Goal: Task Accomplishment & Management: Complete application form

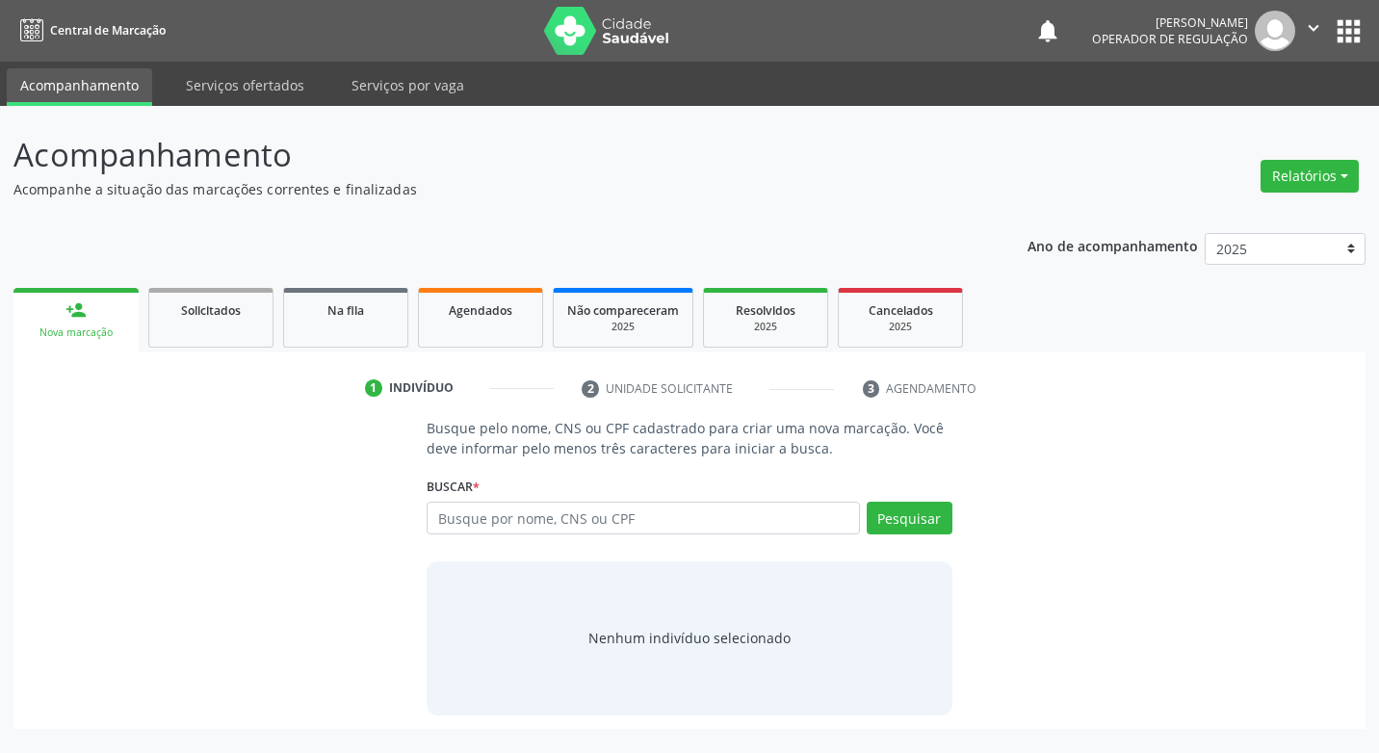
click at [733, 519] on input "text" at bounding box center [642, 518] width 432 height 33
type input "708004307225627"
click at [928, 524] on button "Pesquisar" at bounding box center [909, 518] width 86 height 33
type input "708004307225627"
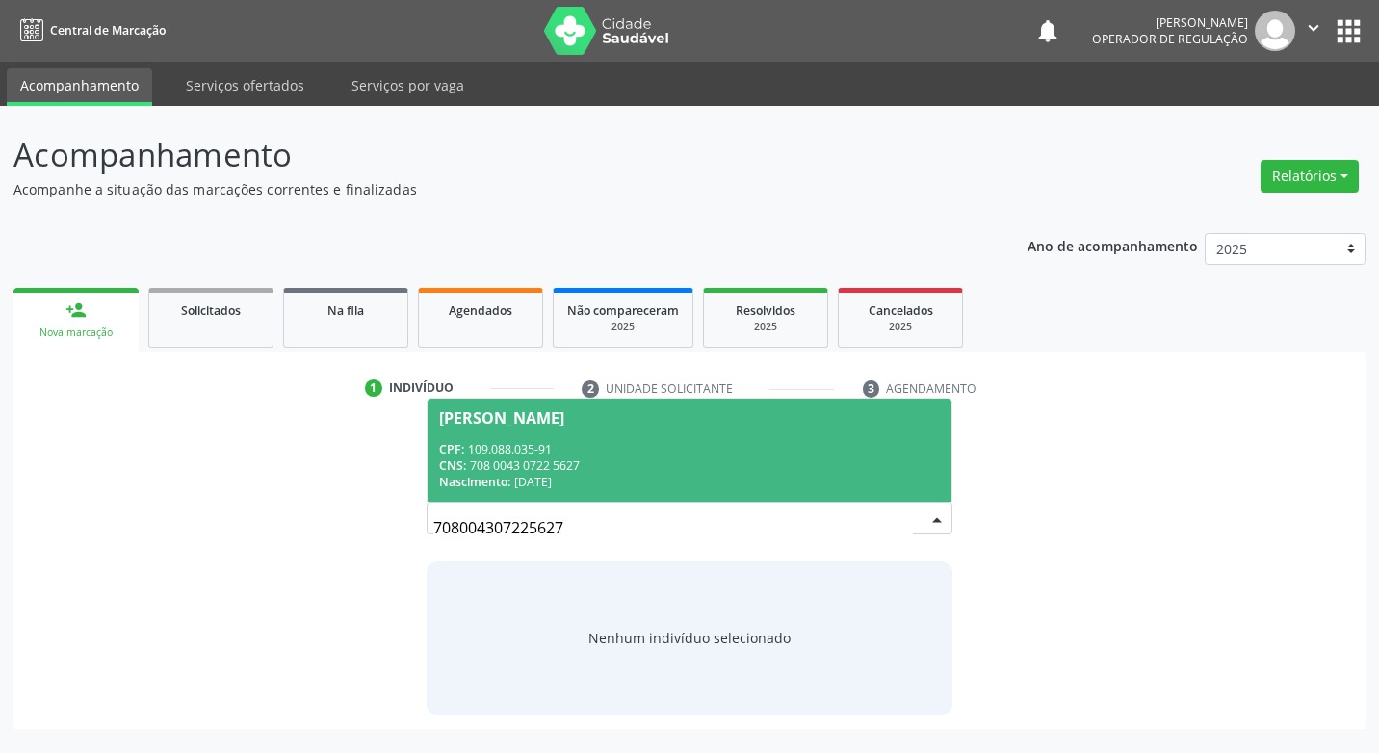
click at [911, 520] on input "708004307225627" at bounding box center [672, 527] width 478 height 39
click at [624, 464] on div "CNS: 708 0043 0722 5627" at bounding box center [689, 465] width 500 height 16
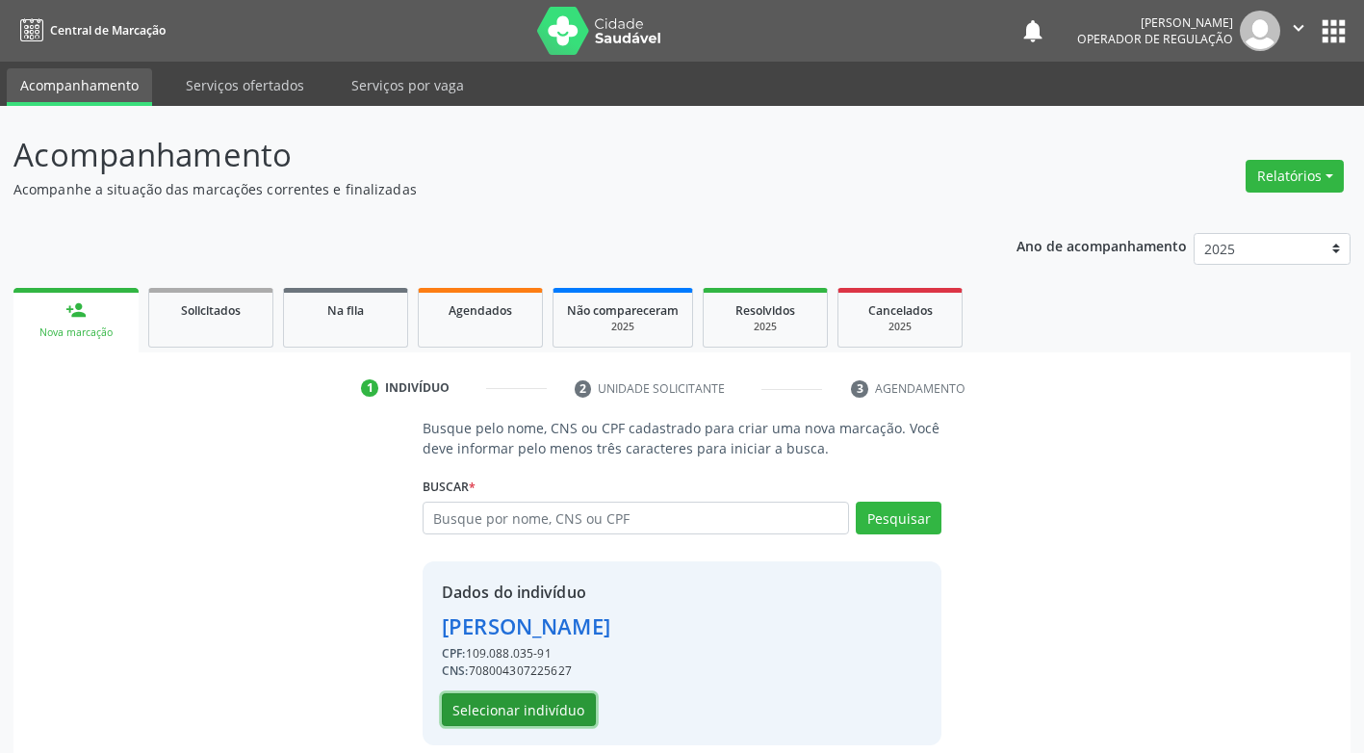
click at [512, 708] on button "Selecionar indivíduo" at bounding box center [519, 709] width 154 height 33
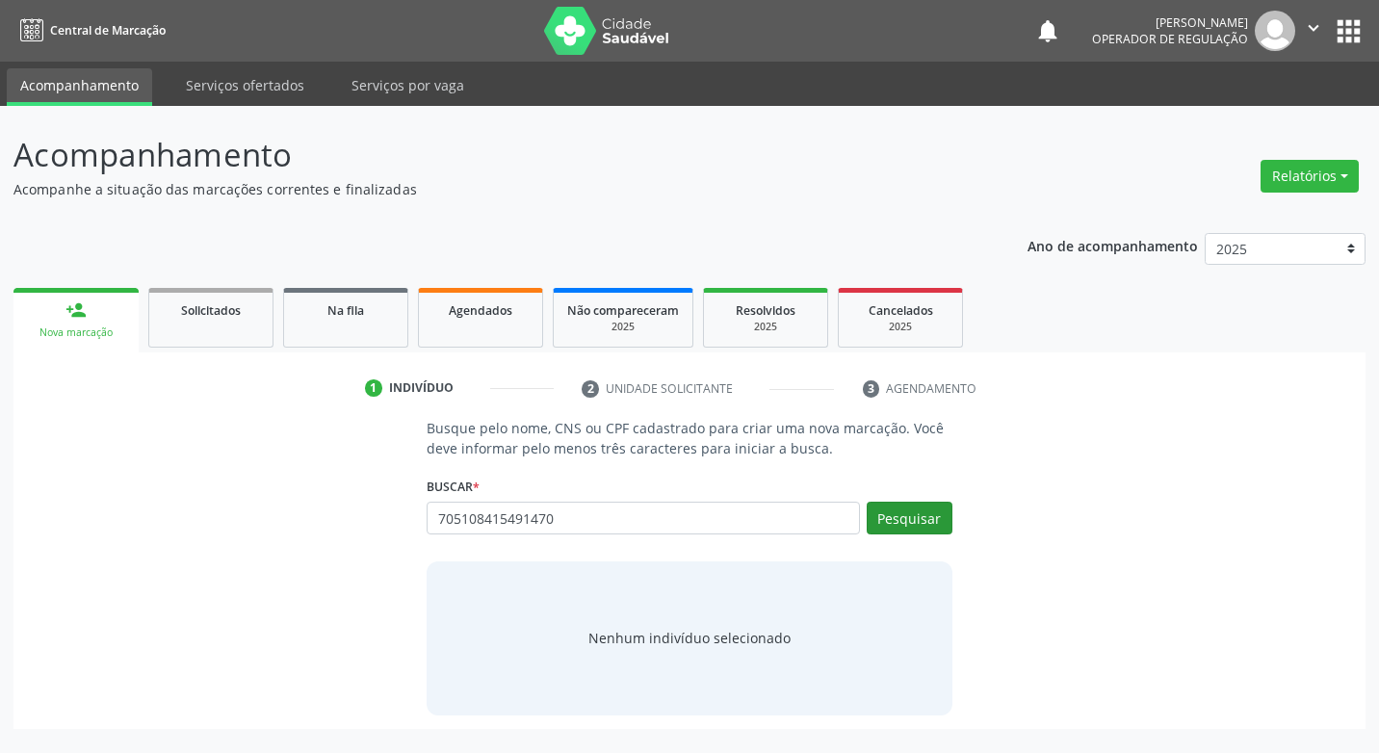
type input "705108415491470"
click at [940, 514] on button "Pesquisar" at bounding box center [909, 518] width 86 height 33
click at [583, 517] on input "705108415491470" at bounding box center [642, 518] width 432 height 33
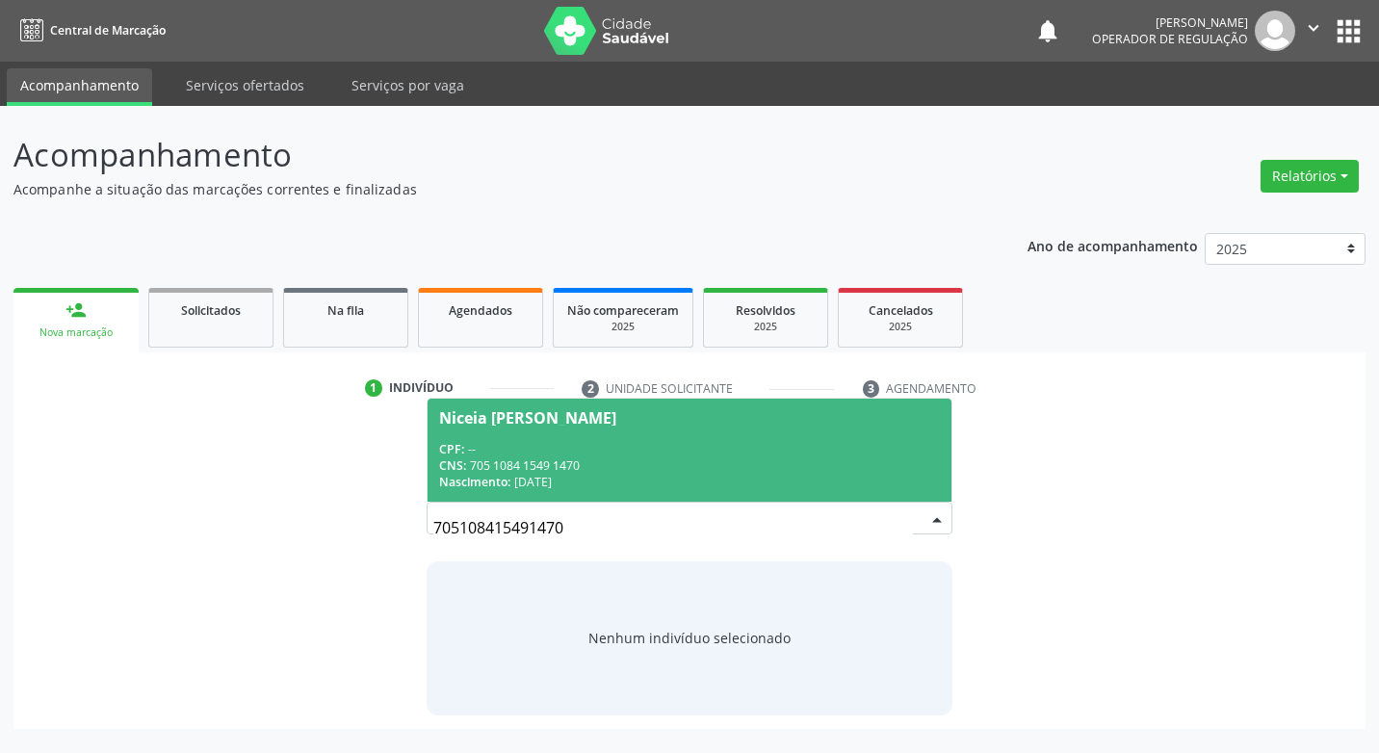
click at [609, 431] on span "Niceia Lilian Andre da Silva CPF: -- CNS: 705 1084 1549 1470 Nascimento: 18/08/…" at bounding box center [688, 450] width 523 height 103
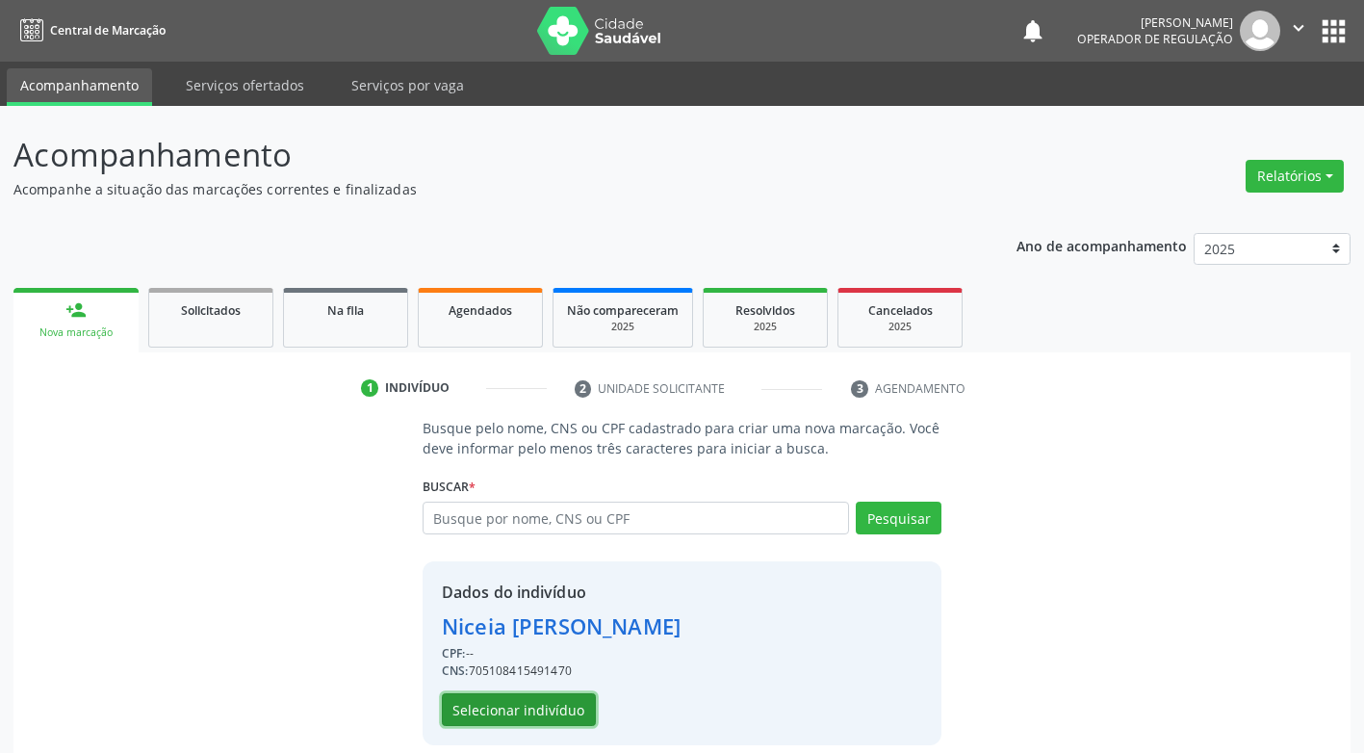
click at [556, 708] on button "Selecionar indivíduo" at bounding box center [519, 709] width 154 height 33
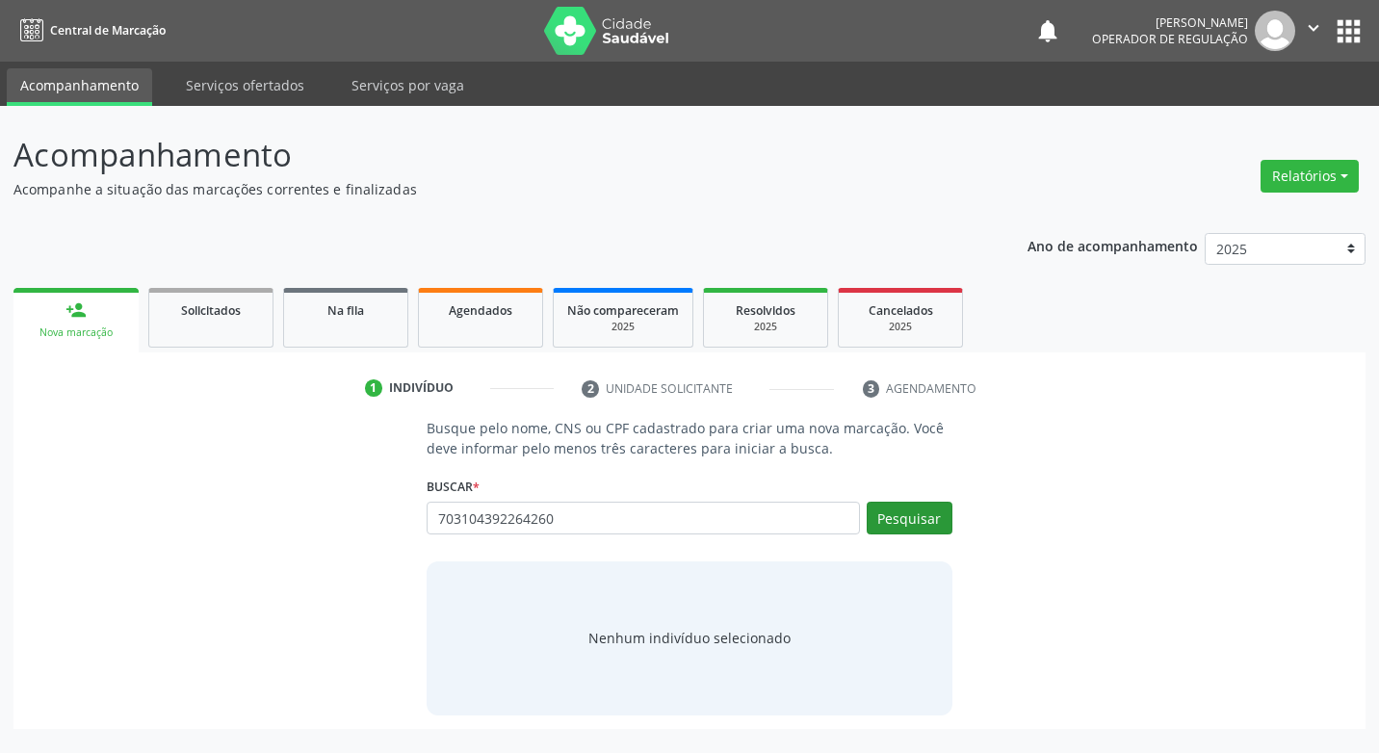
type input "703104392264260"
click at [917, 510] on button "Pesquisar" at bounding box center [909, 518] width 86 height 33
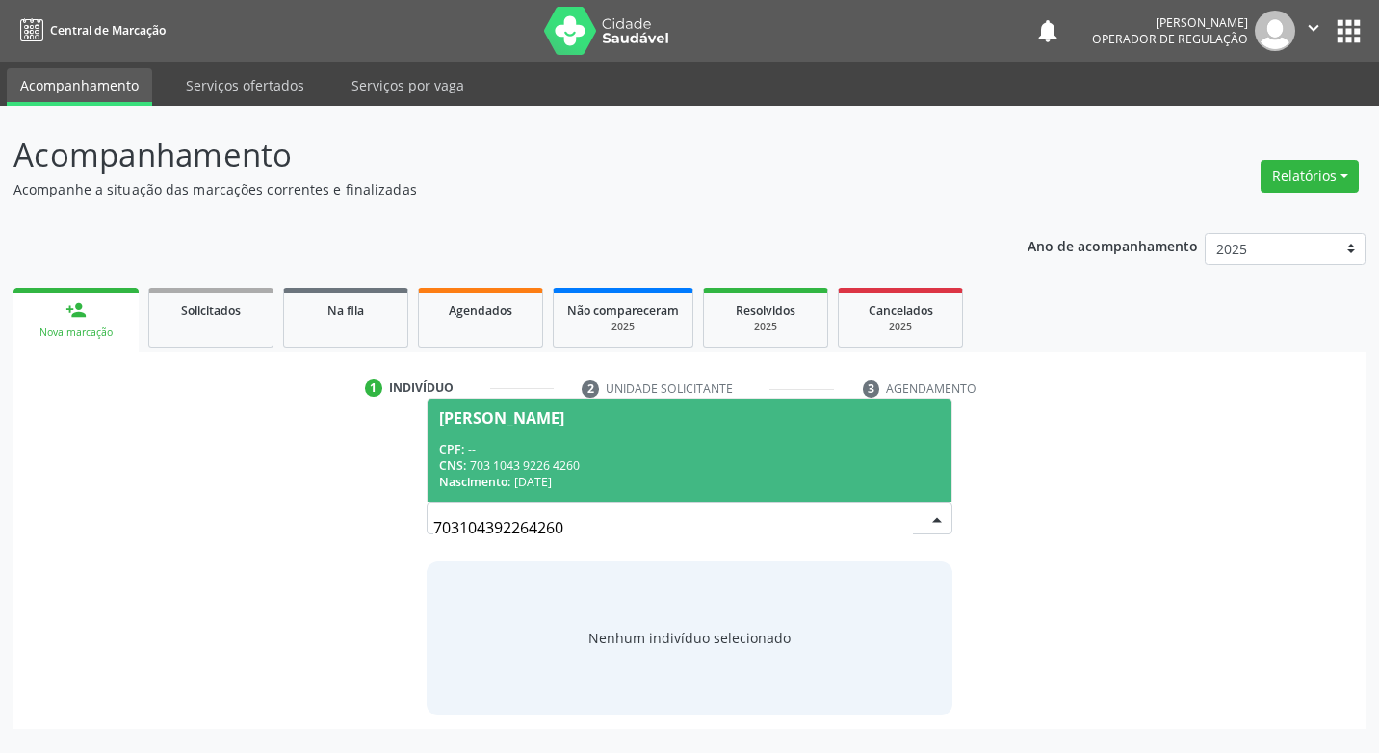
click at [579, 445] on div "CPF: --" at bounding box center [689, 449] width 500 height 16
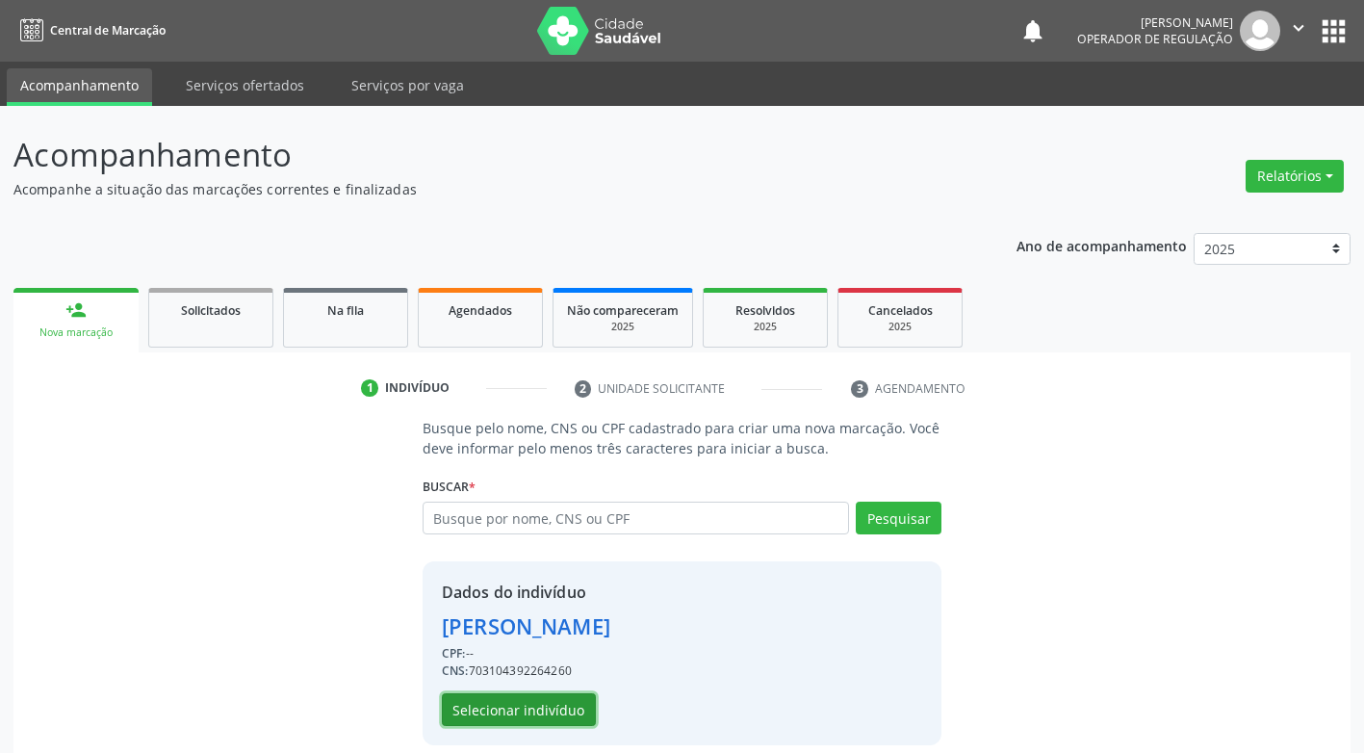
click at [553, 711] on button "Selecionar indivíduo" at bounding box center [519, 709] width 154 height 33
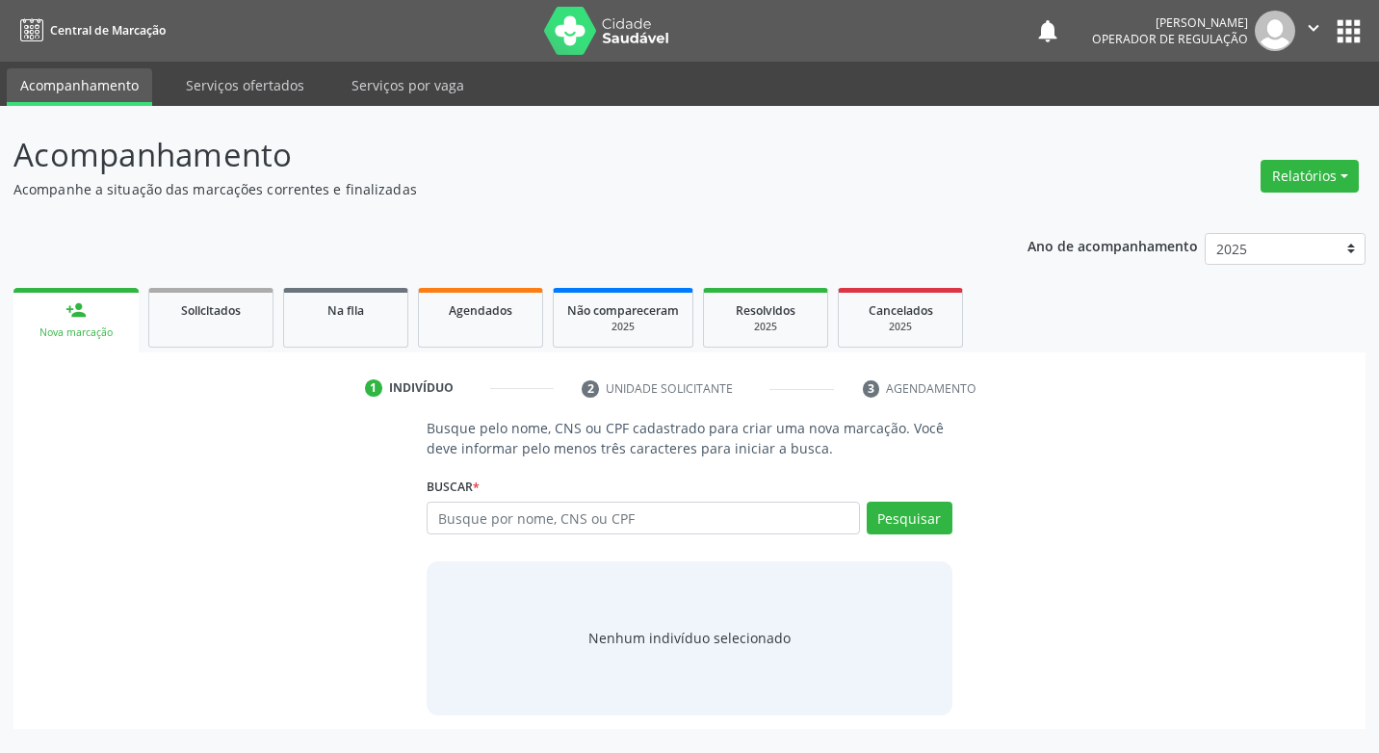
click at [539, 524] on input "text" at bounding box center [642, 518] width 432 height 33
type input "704109120411371"
click at [923, 509] on button "Pesquisar" at bounding box center [909, 518] width 86 height 33
type input "704109120411371"
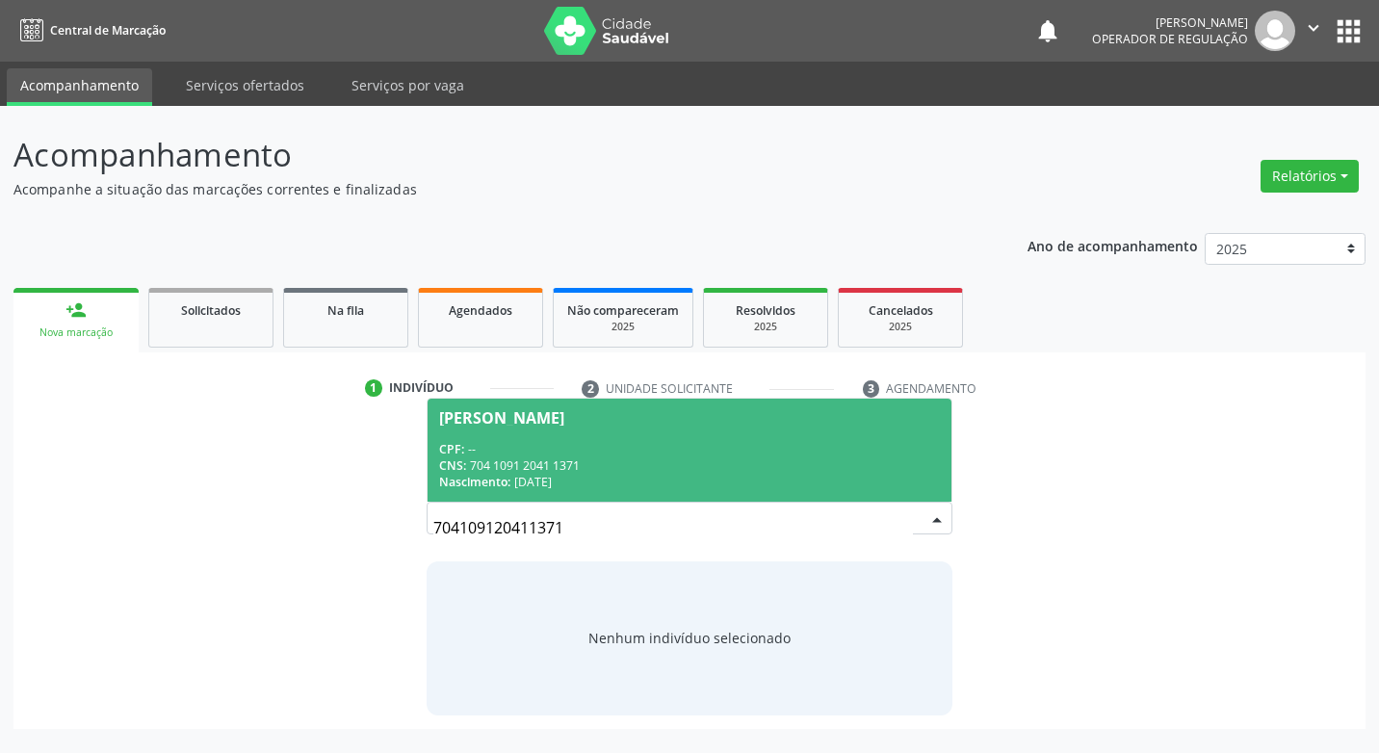
click at [685, 435] on span "Maria Alves Lira CPF: -- CNS: 704 1091 2041 1371 Nascimento: 24/09/1942" at bounding box center [688, 450] width 523 height 103
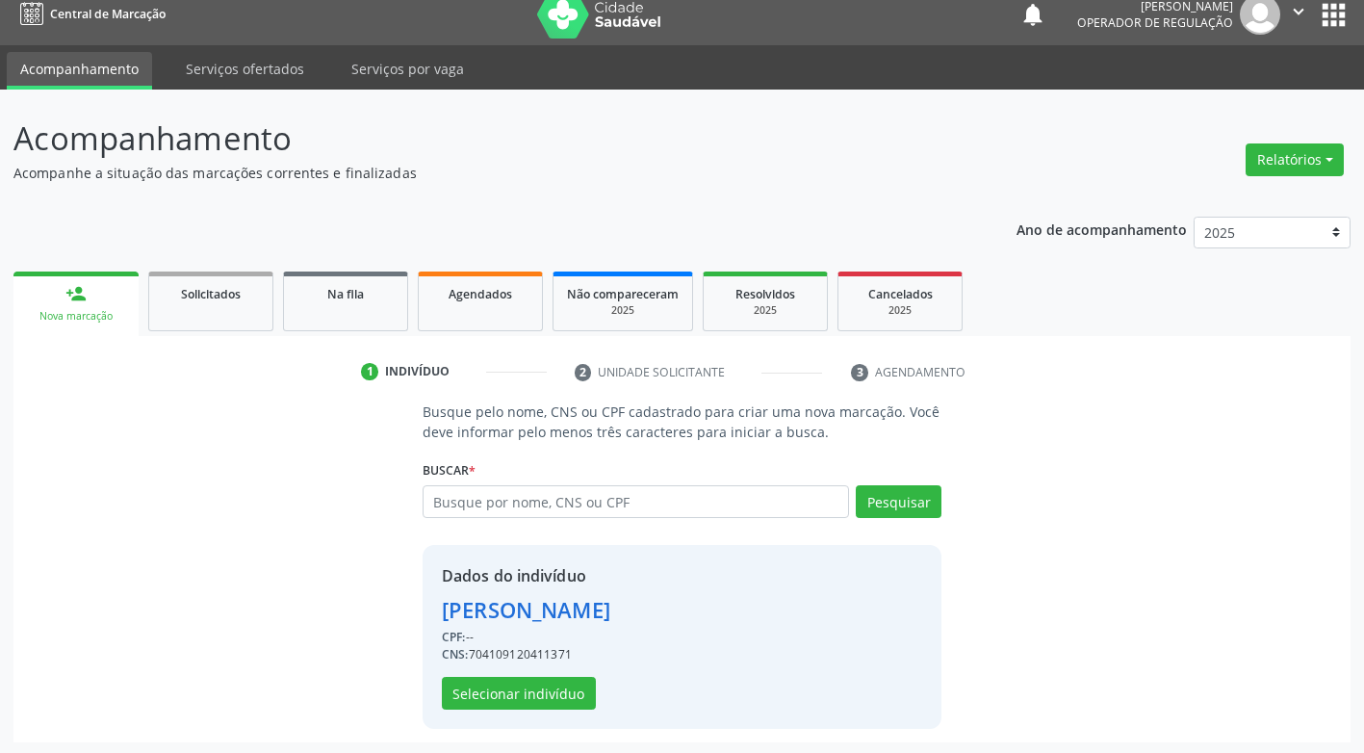
scroll to position [19, 0]
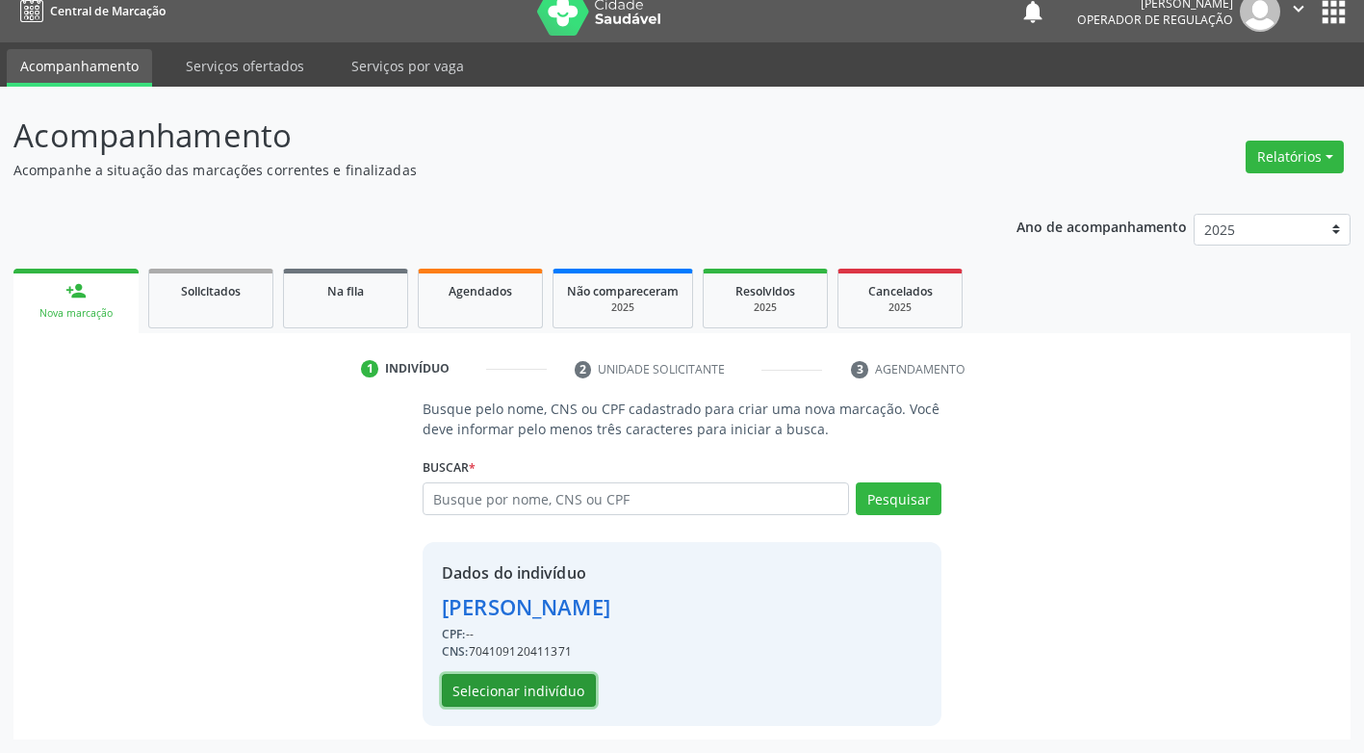
click at [531, 697] on button "Selecionar indivíduo" at bounding box center [519, 690] width 154 height 33
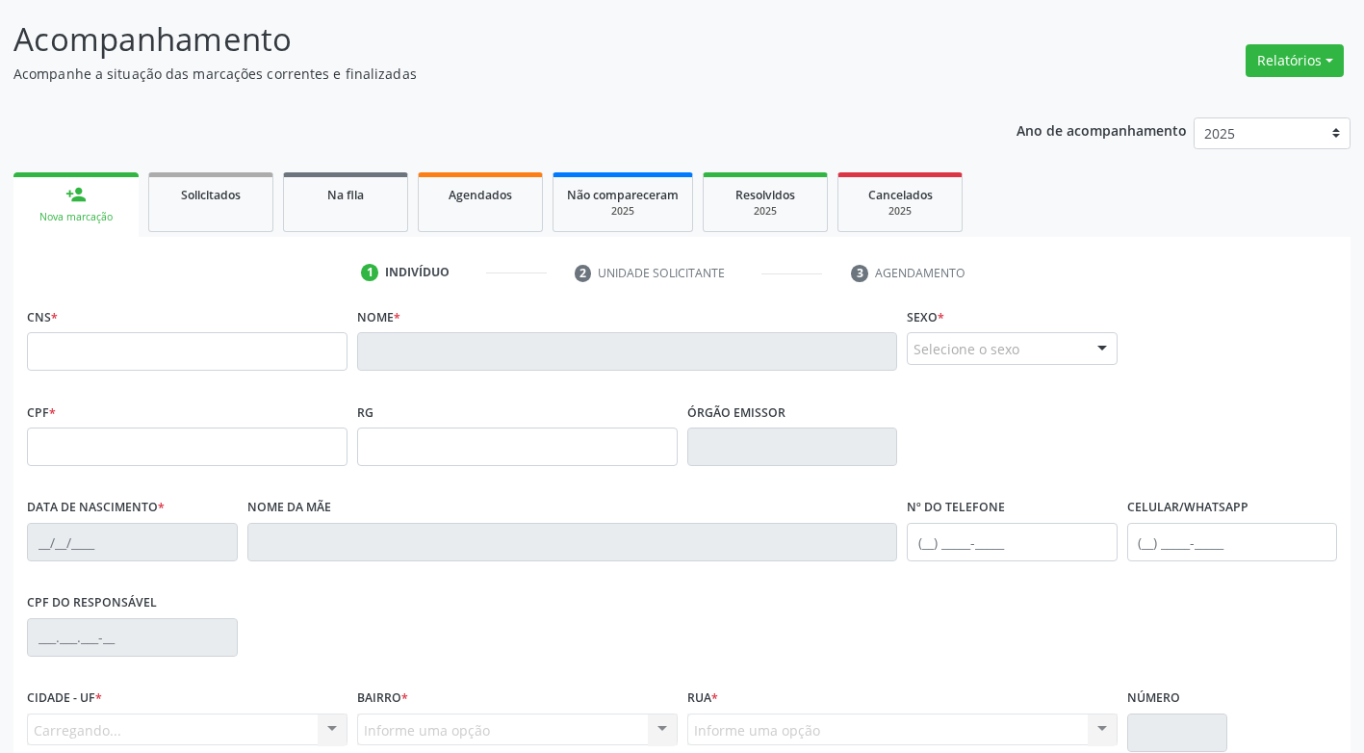
scroll to position [0, 0]
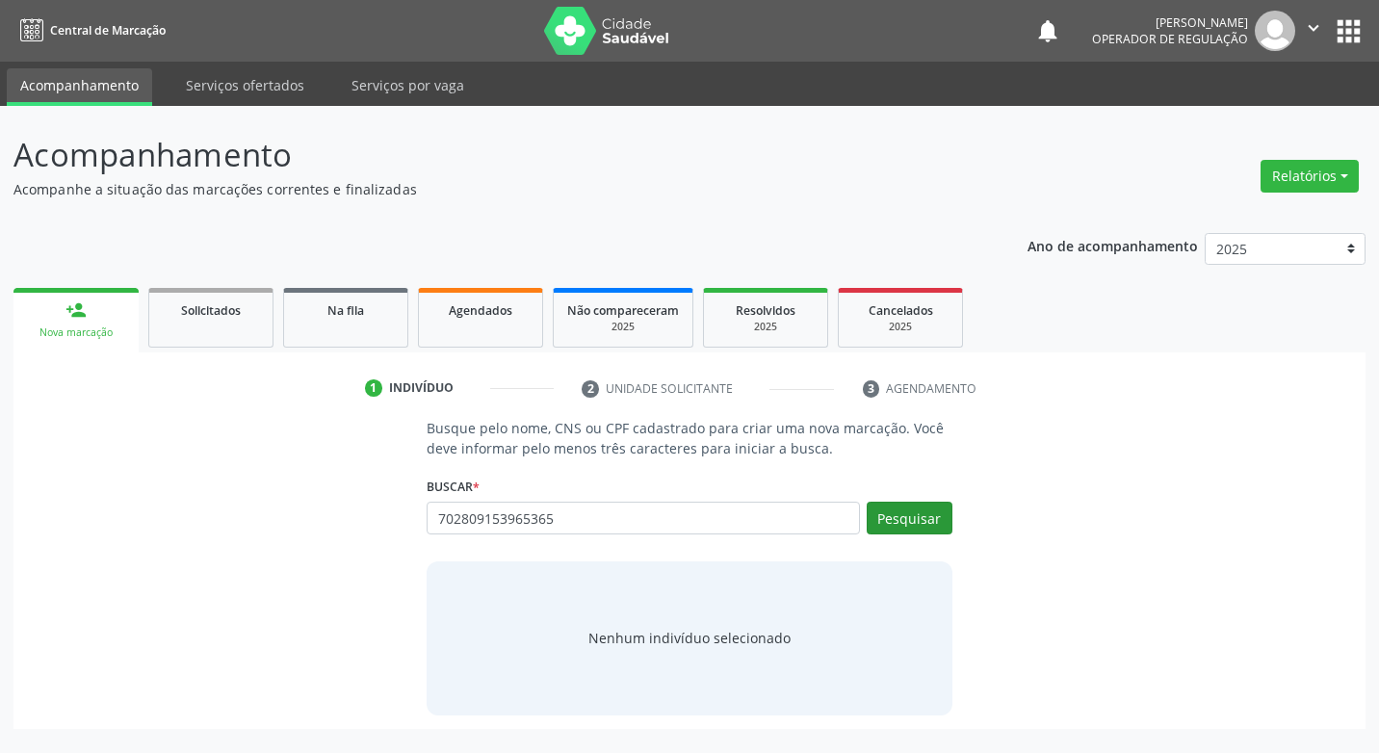
type input "702809153965365"
click at [905, 513] on button "Pesquisar" at bounding box center [909, 518] width 86 height 33
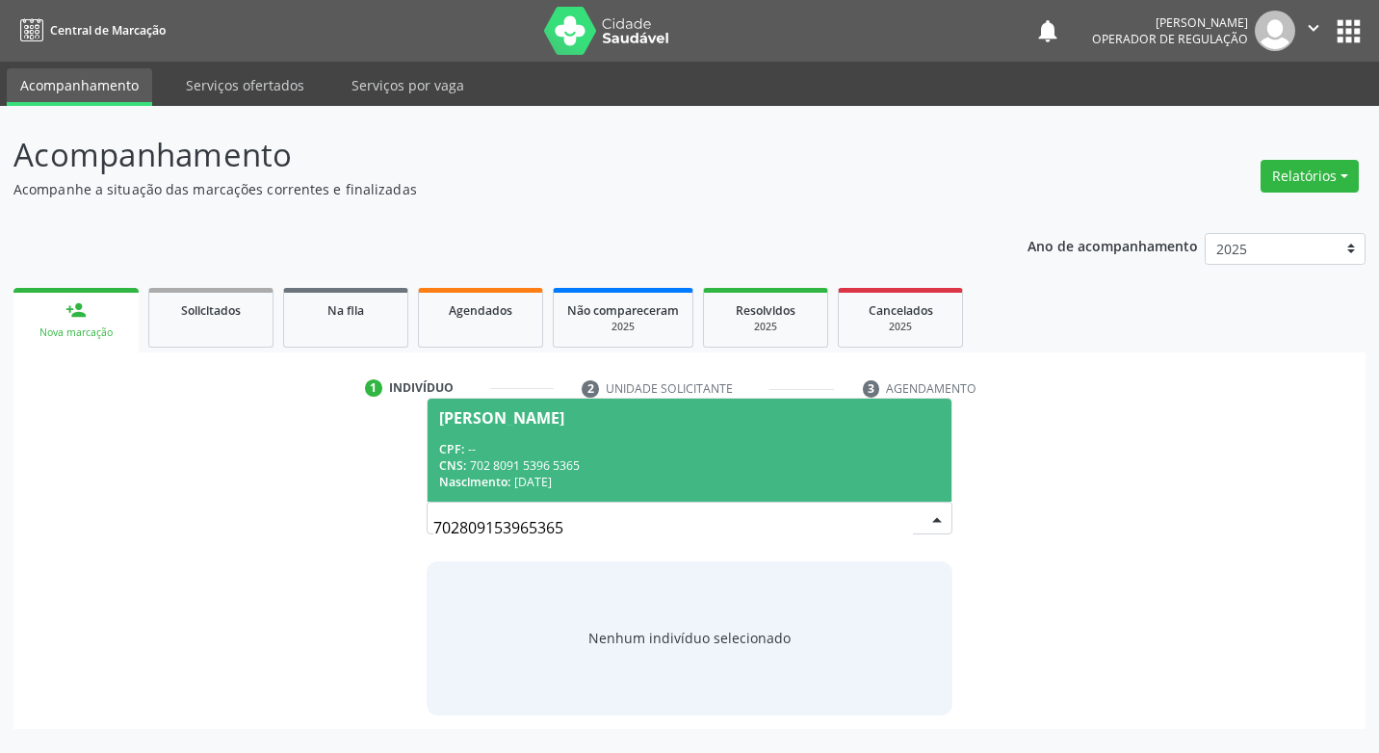
click at [548, 431] on span "Maria Ana dos Santos CPF: -- CNS: 702 8091 5396 5365 Nascimento: 12/02/1961" at bounding box center [688, 450] width 523 height 103
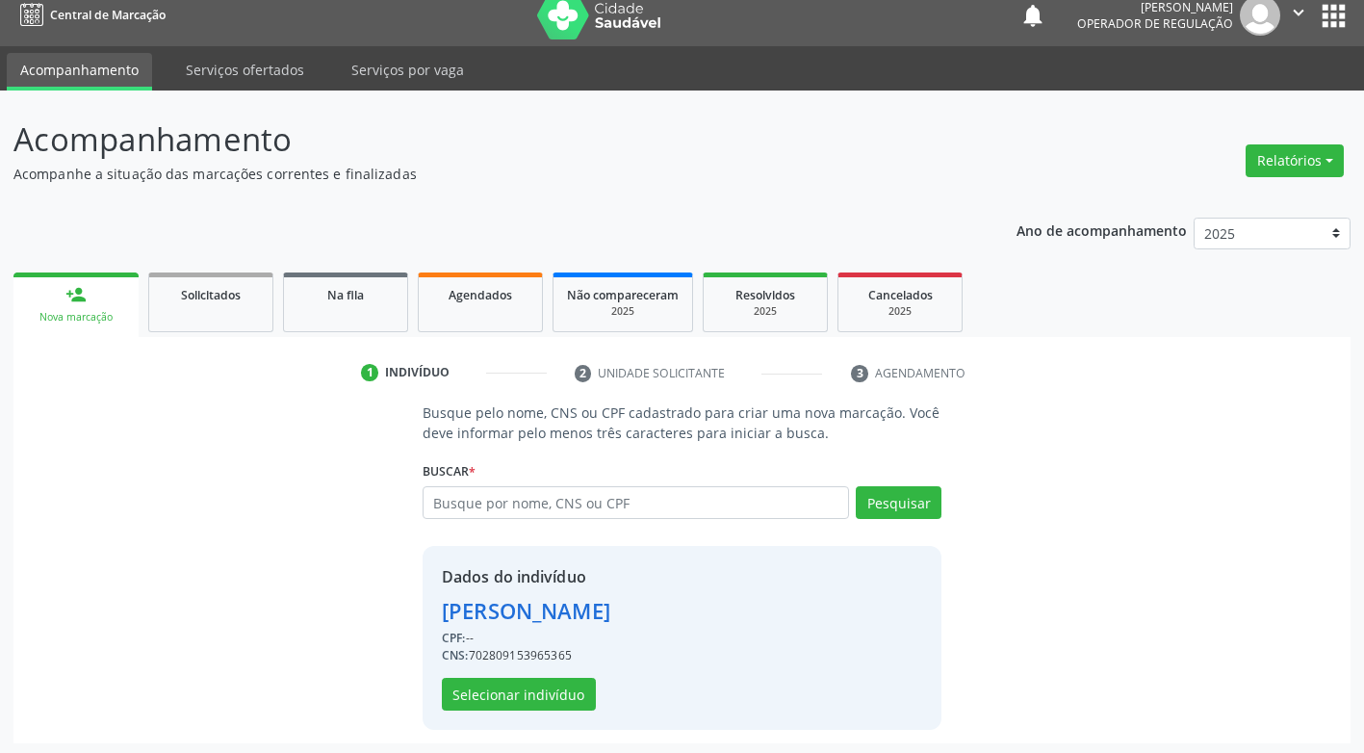
scroll to position [19, 0]
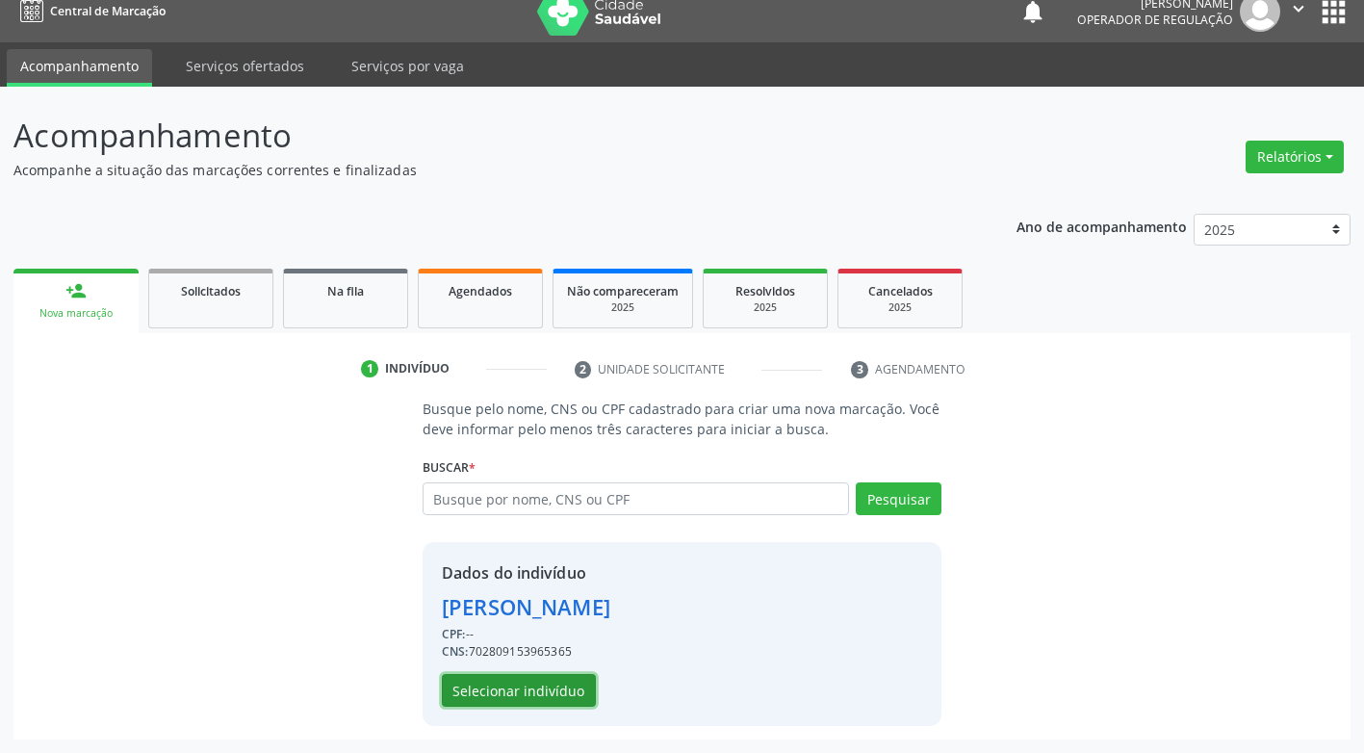
click at [537, 684] on button "Selecionar indivíduo" at bounding box center [519, 690] width 154 height 33
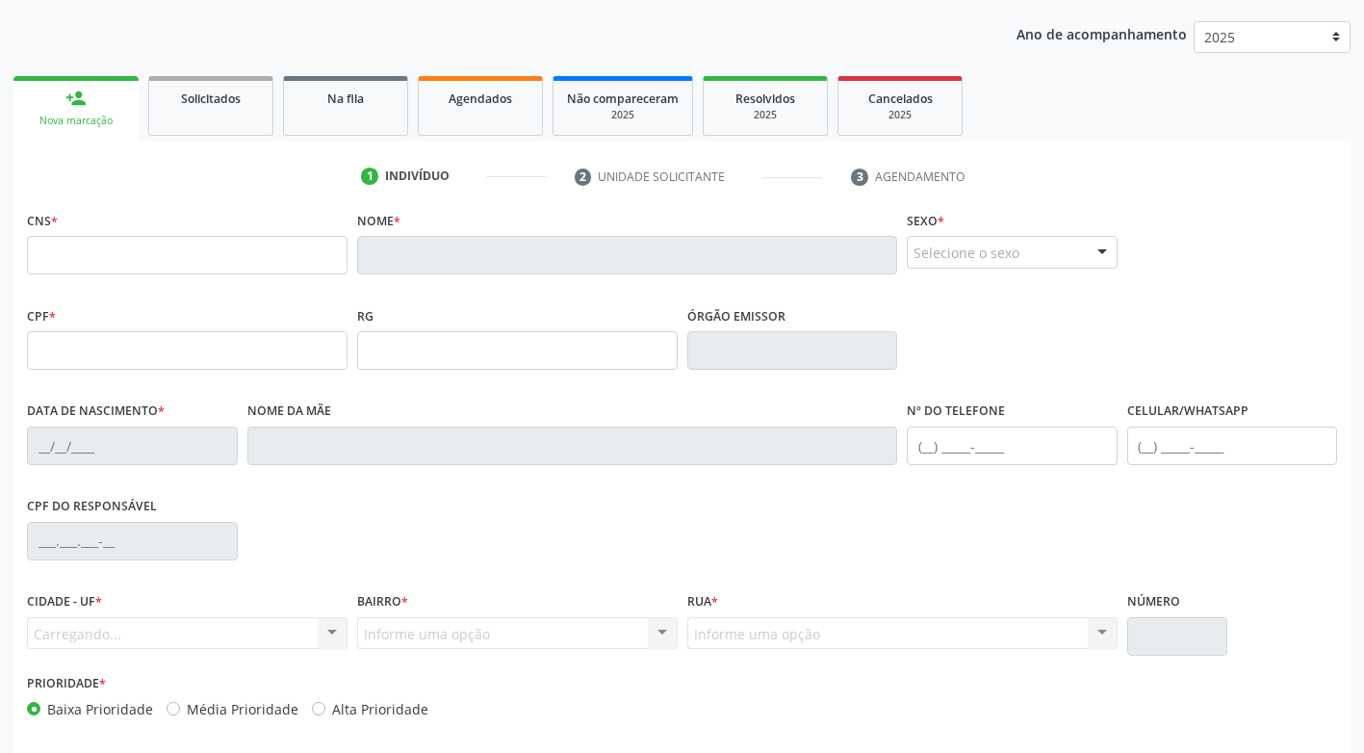
scroll to position [0, 0]
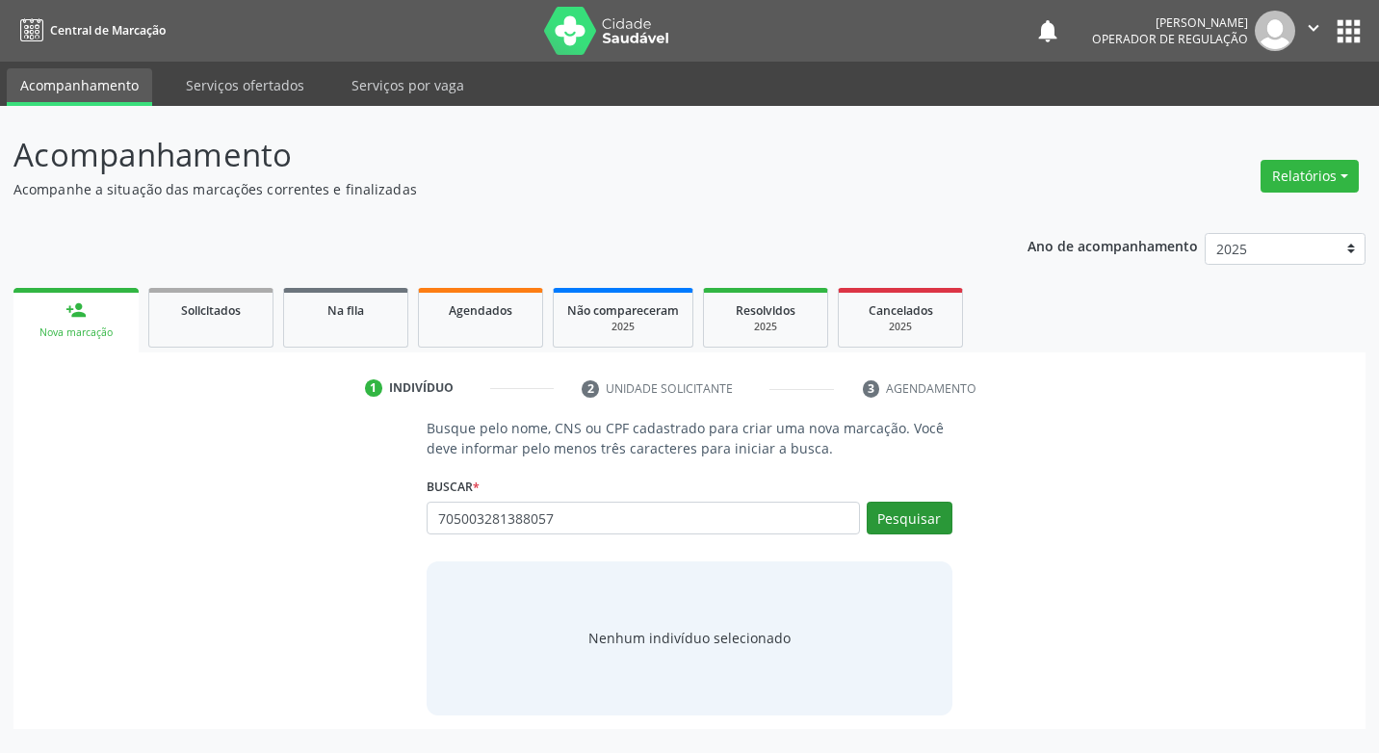
type input "705003281388057"
click at [919, 529] on button "Pesquisar" at bounding box center [909, 518] width 86 height 33
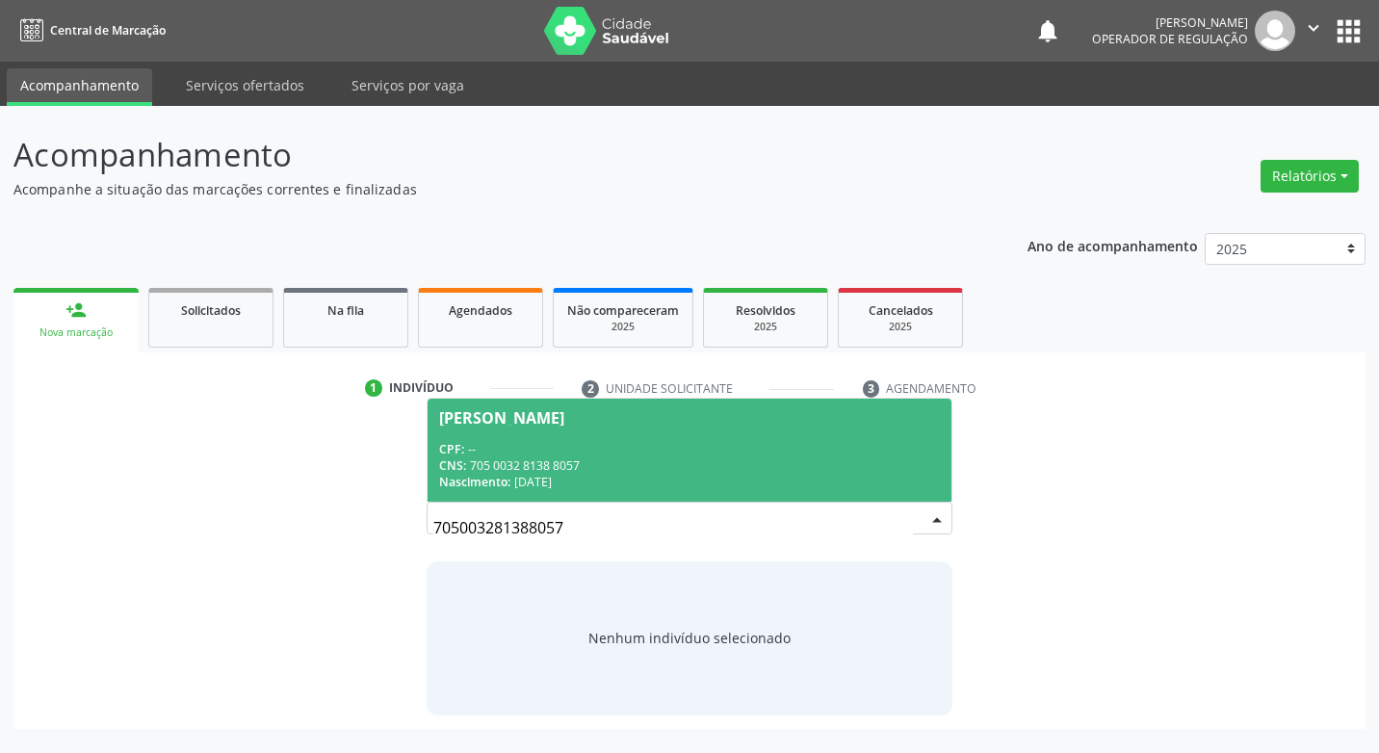
click at [562, 453] on div "CPF: --" at bounding box center [689, 449] width 500 height 16
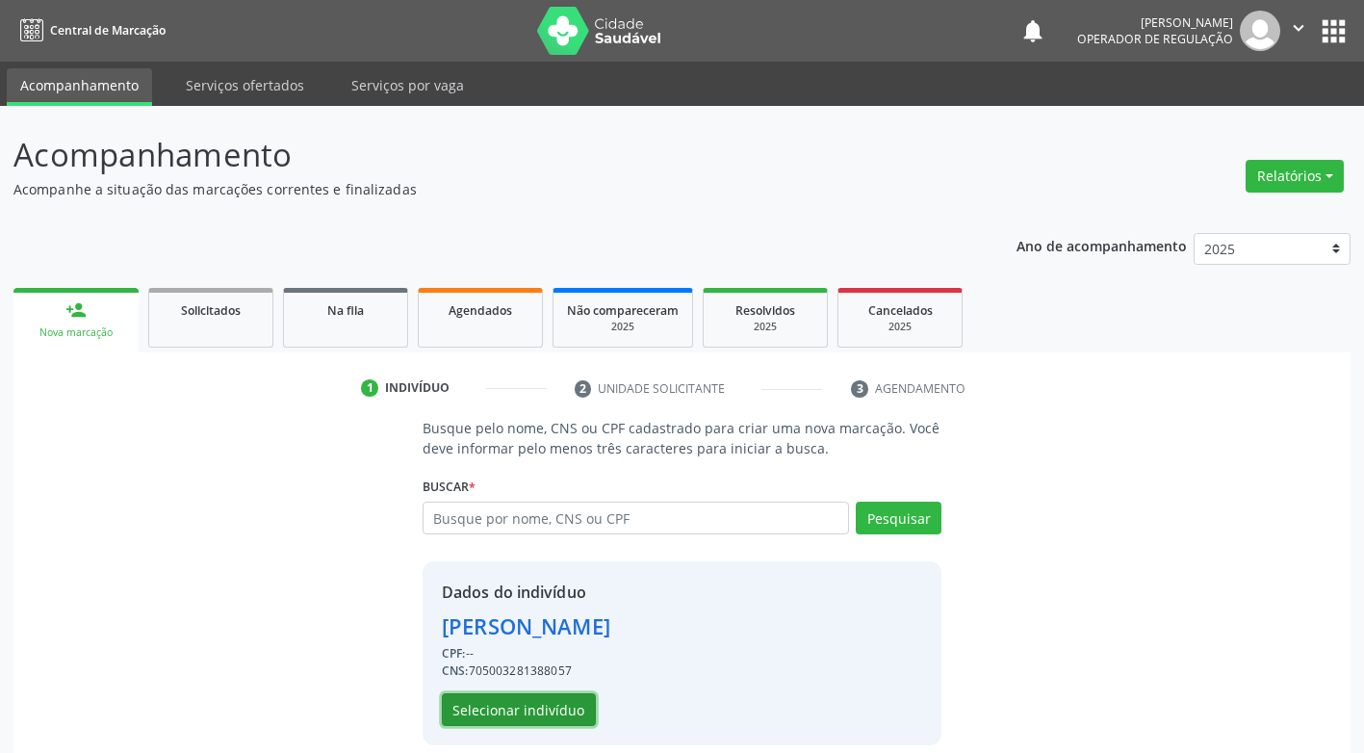
click at [529, 720] on button "Selecionar indivíduo" at bounding box center [519, 709] width 154 height 33
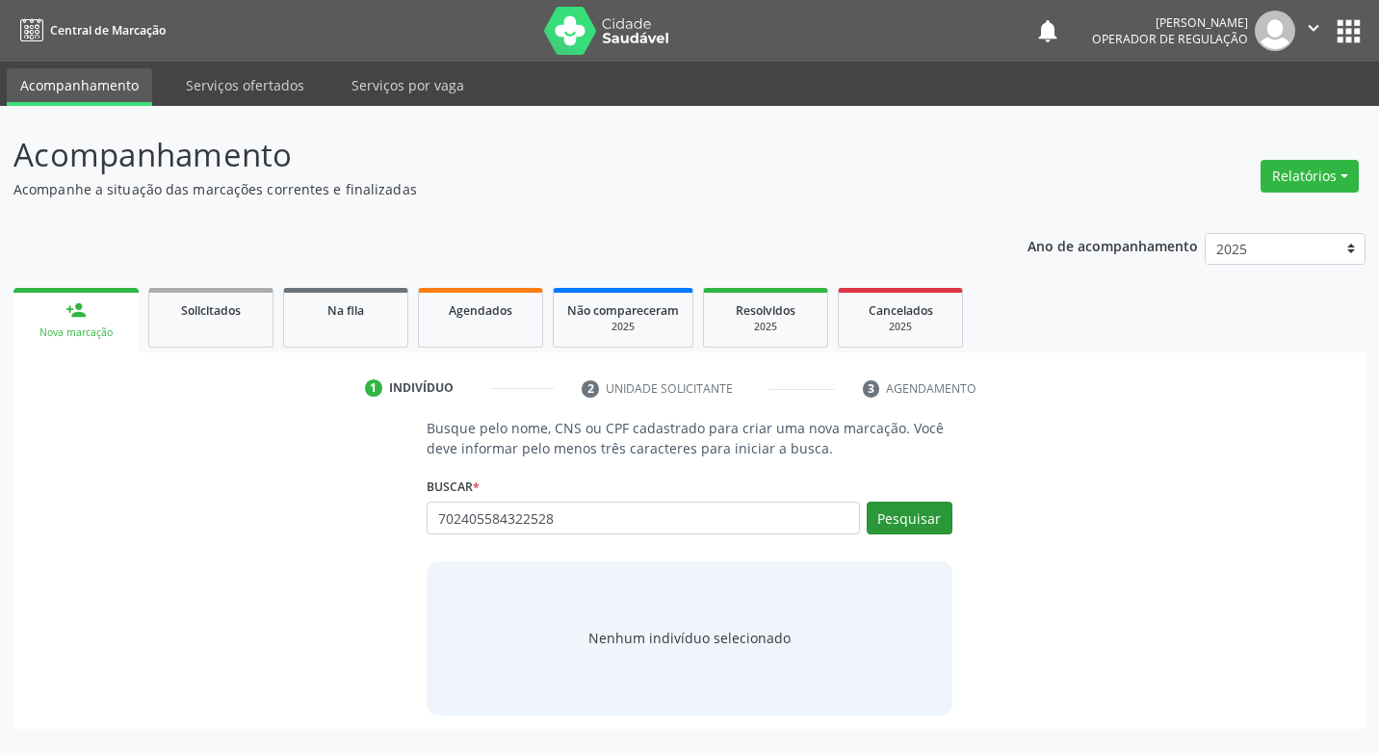
type input "702405584322528"
click at [914, 524] on button "Pesquisar" at bounding box center [909, 518] width 86 height 33
type input "702405584322528"
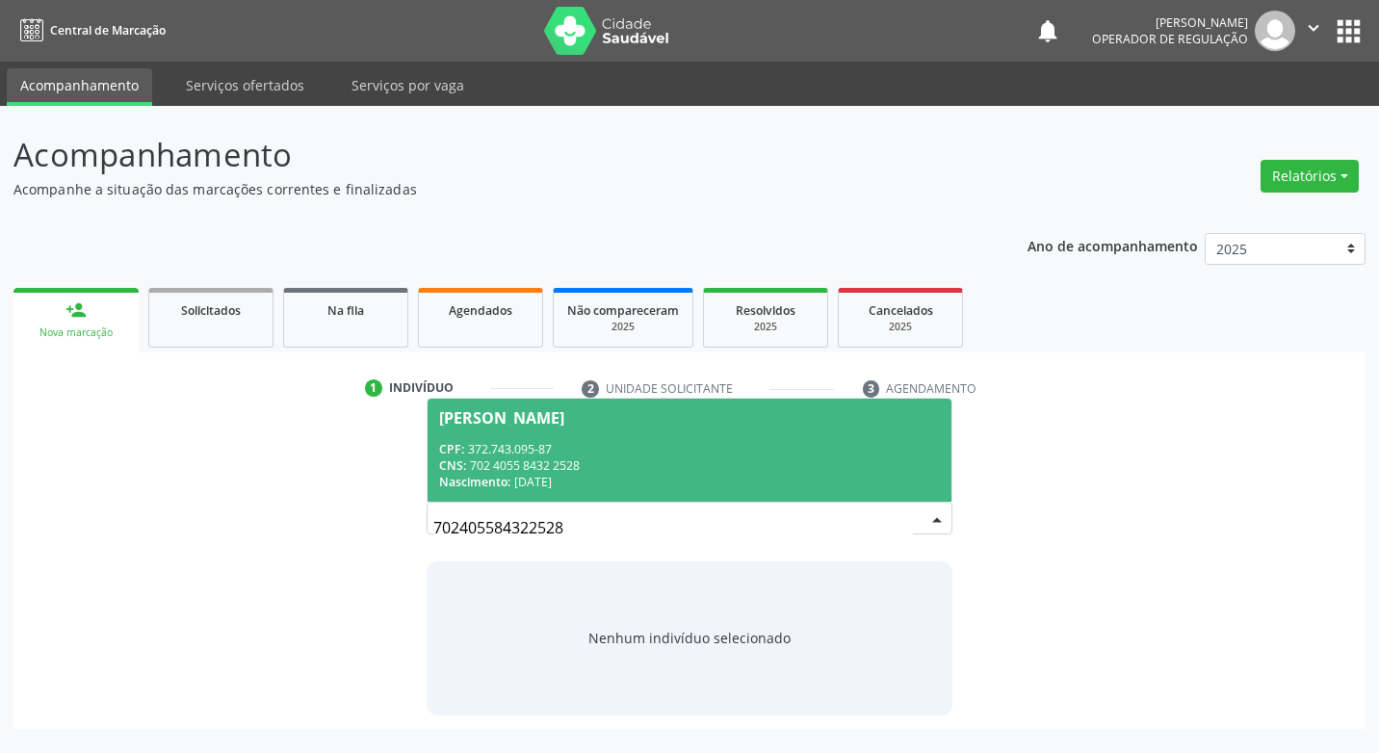
click at [684, 436] on span "[PERSON_NAME] CPF: 372.743.095-87 CNS: 702 4055 8432 2528 Nascimento: [DATE]" at bounding box center [688, 450] width 523 height 103
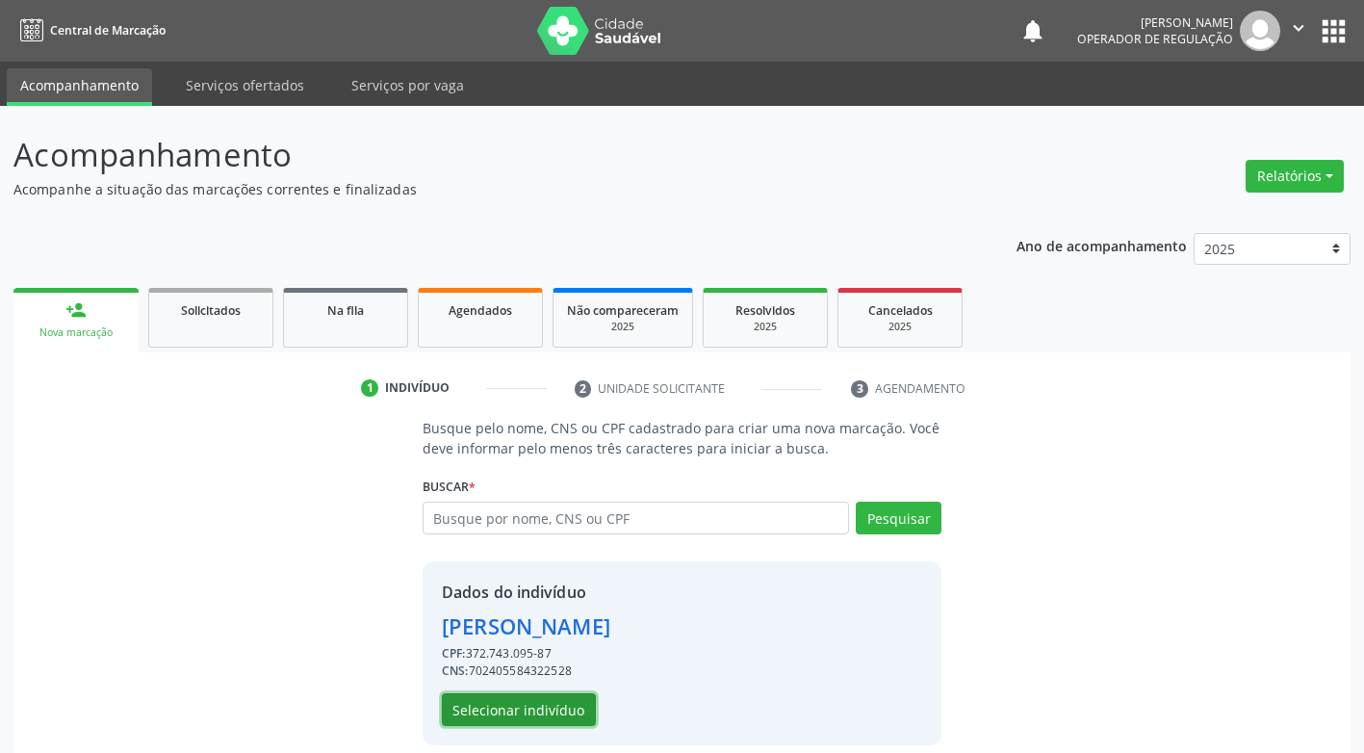
click at [503, 713] on button "Selecionar indivíduo" at bounding box center [519, 709] width 154 height 33
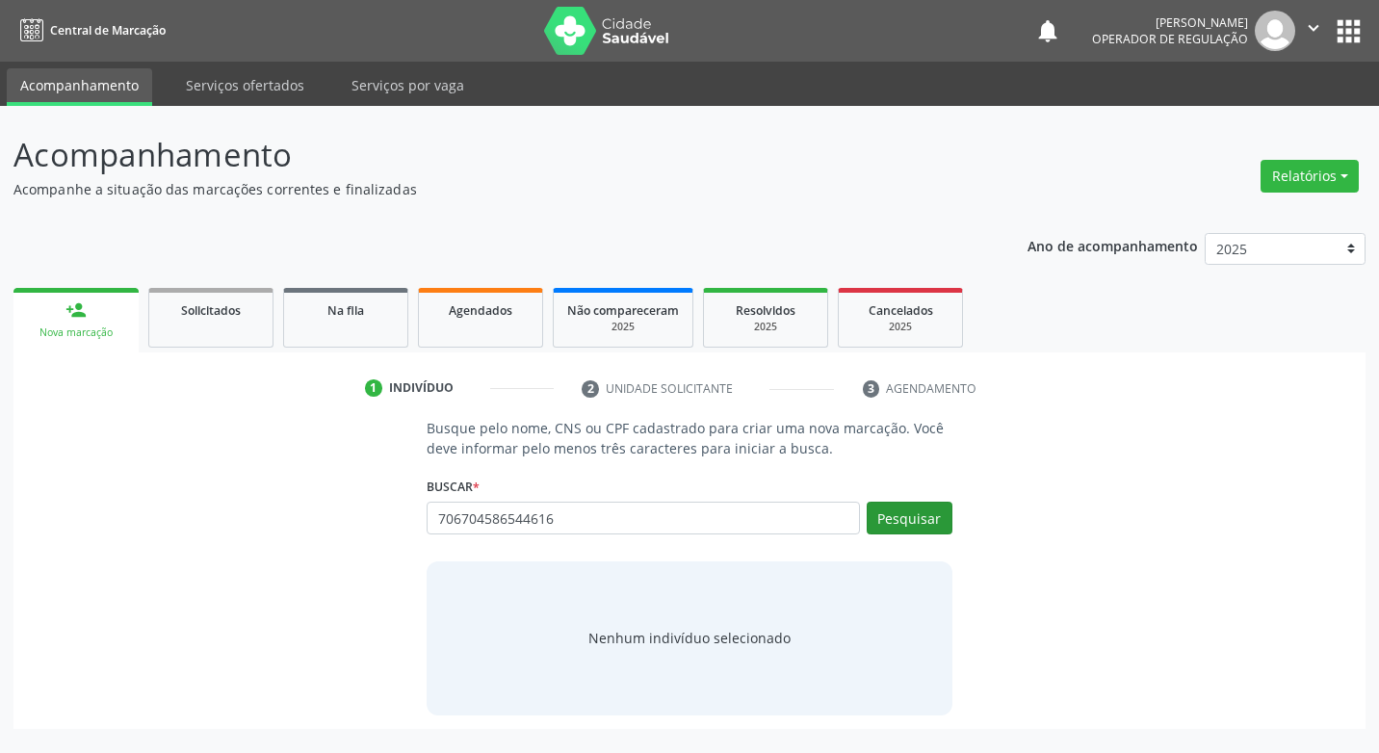
type input "706704586544616"
click at [914, 517] on button "Pesquisar" at bounding box center [909, 518] width 86 height 33
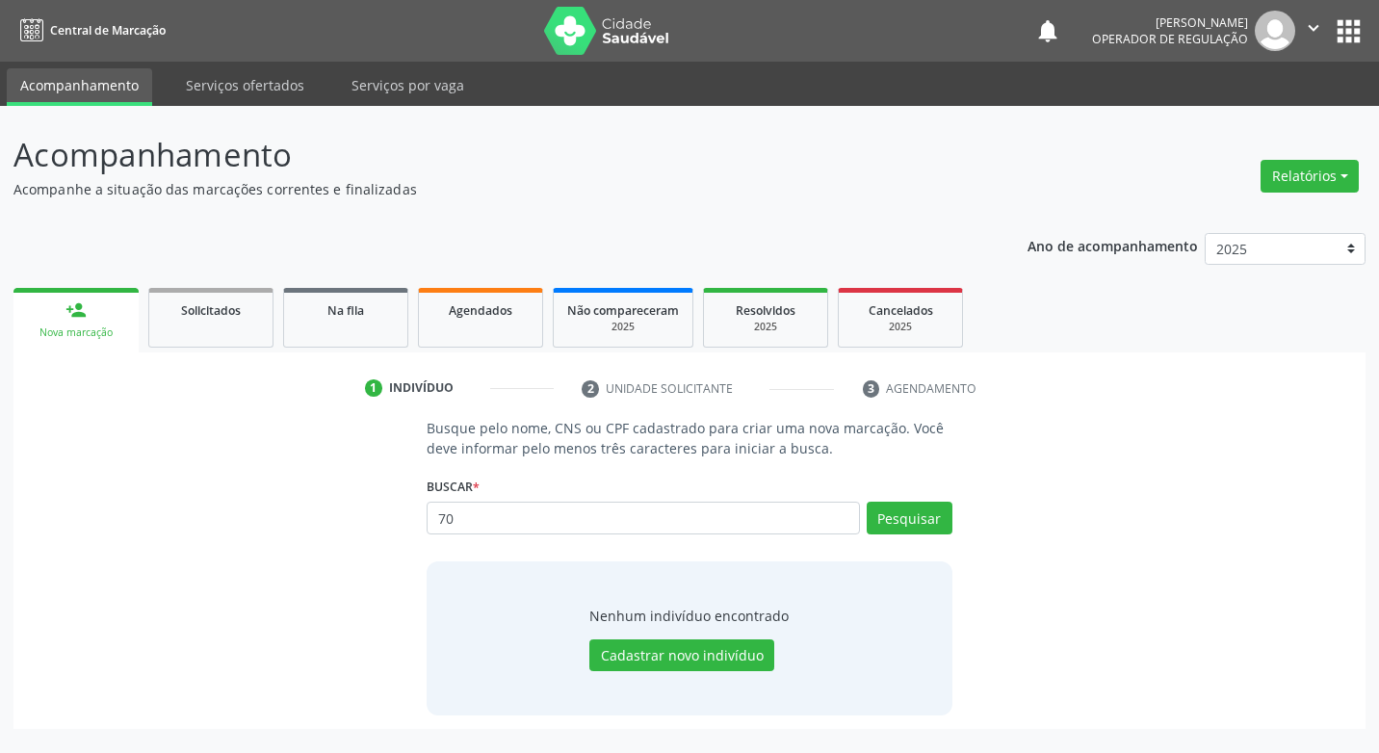
type input "7"
type input "38439549504"
click at [903, 513] on button "Pesquisar" at bounding box center [909, 518] width 86 height 33
type input "3"
type input "700608496654566"
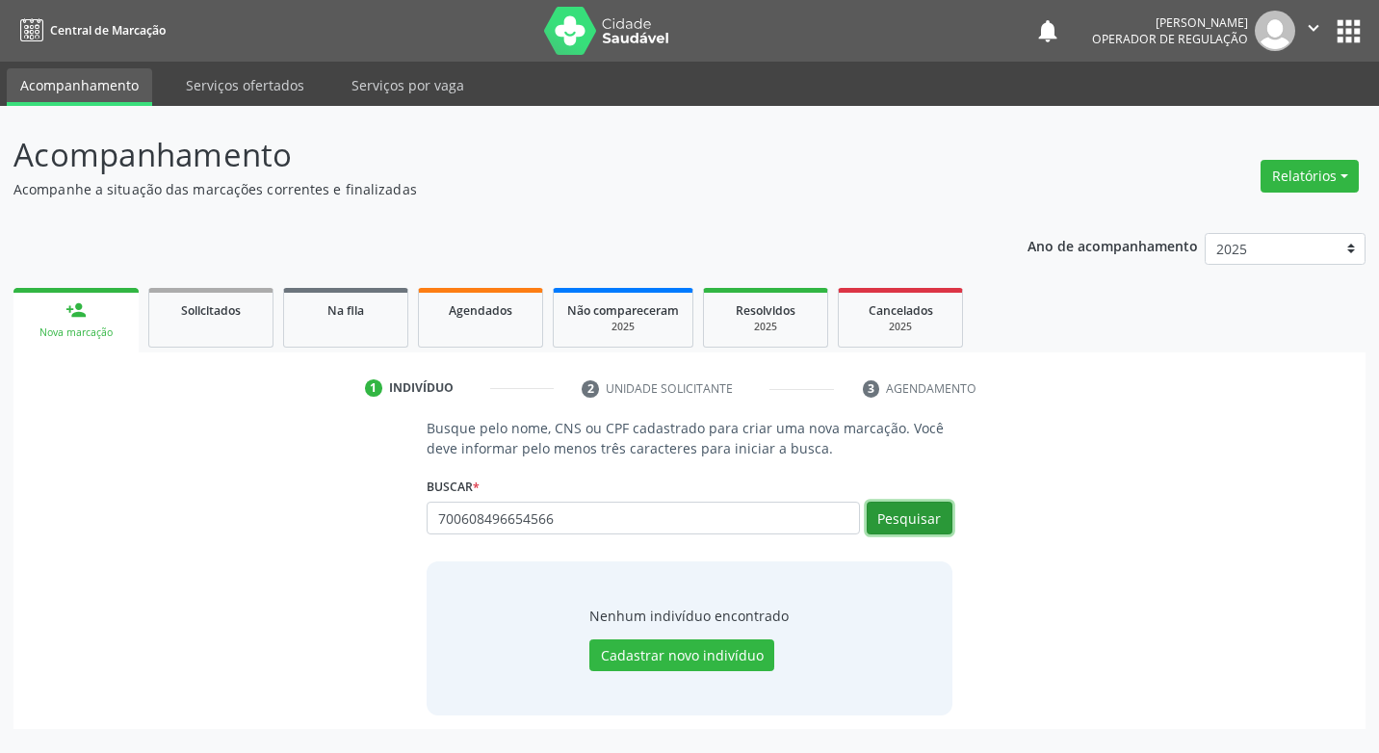
click at [899, 514] on button "Pesquisar" at bounding box center [909, 518] width 86 height 33
drag, startPoint x: 707, startPoint y: 532, endPoint x: 644, endPoint y: 529, distance: 62.6
click at [703, 532] on input "700608496654566" at bounding box center [642, 518] width 432 height 33
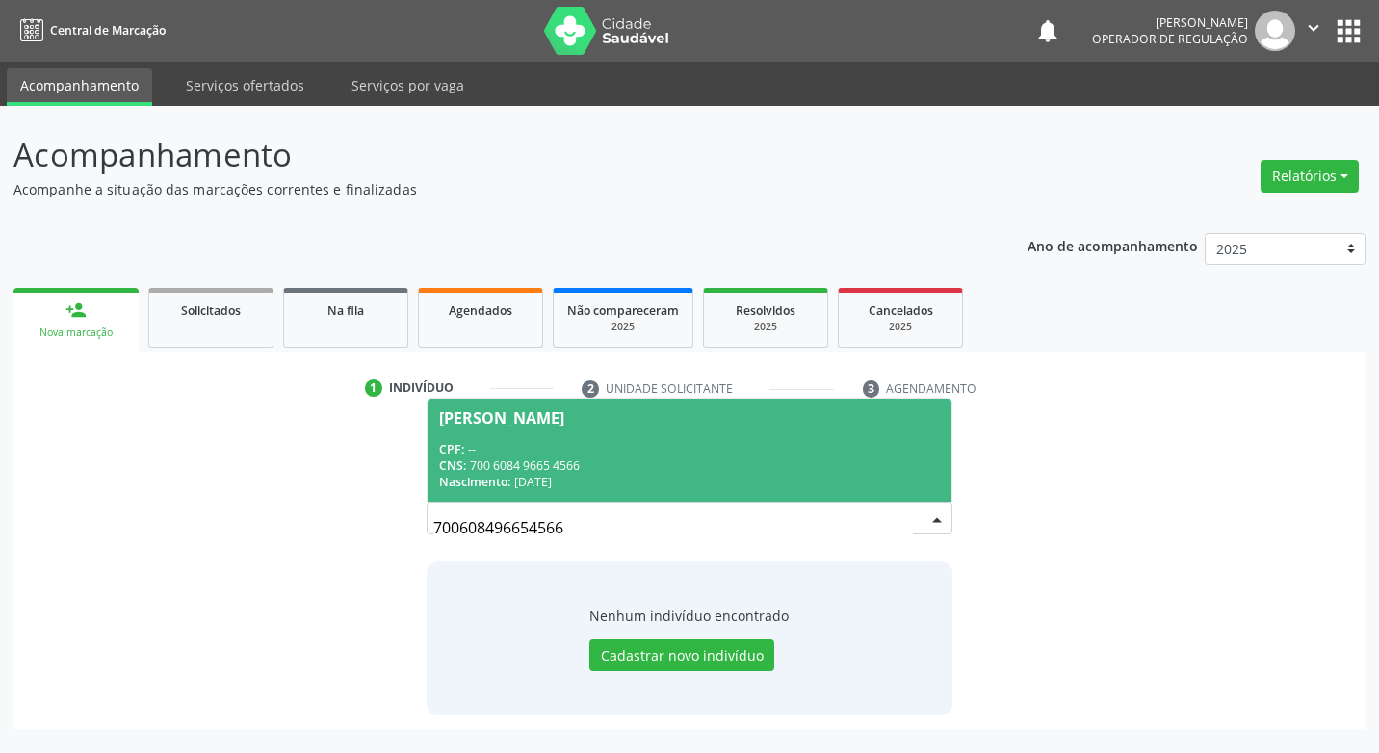
click at [705, 463] on div "CNS: 700 6084 9665 4566" at bounding box center [689, 465] width 500 height 16
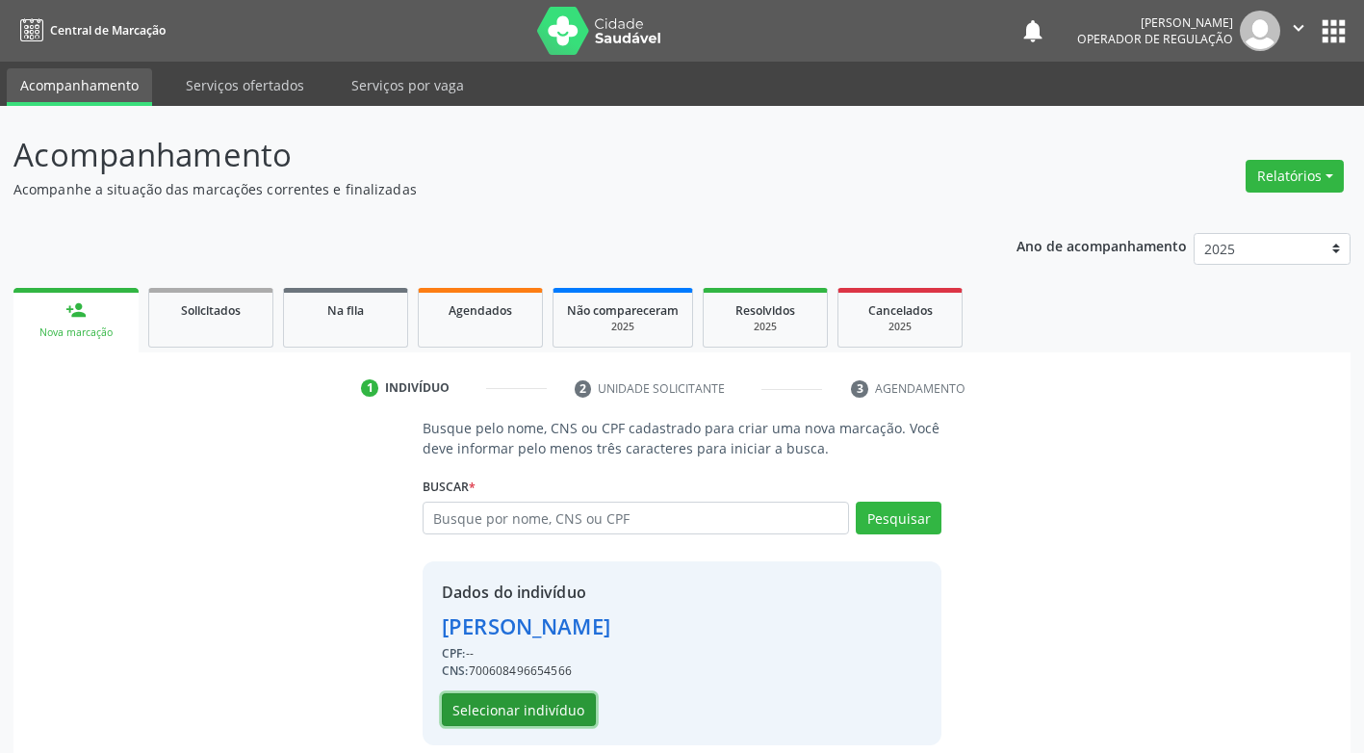
click at [495, 702] on button "Selecionar indivíduo" at bounding box center [519, 709] width 154 height 33
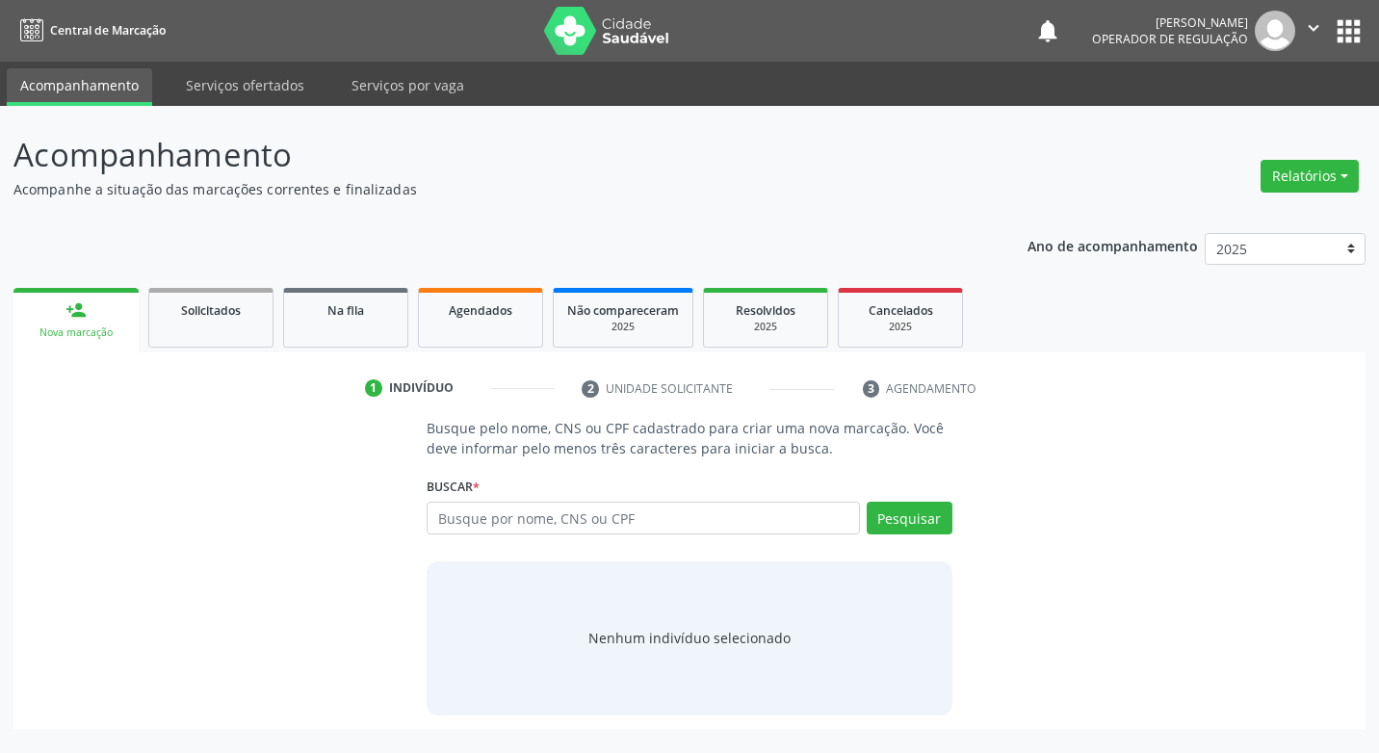
click at [789, 495] on div "Buscar * Busque por nome, CNS ou CPF Nenhum resultado encontrado para: " " Digi…" at bounding box center [688, 509] width 525 height 75
click at [790, 525] on input "text" at bounding box center [642, 518] width 432 height 33
type input "706006811933848"
click at [903, 529] on button "Pesquisar" at bounding box center [909, 518] width 86 height 33
click at [644, 510] on input "706006811933848" at bounding box center [642, 518] width 432 height 33
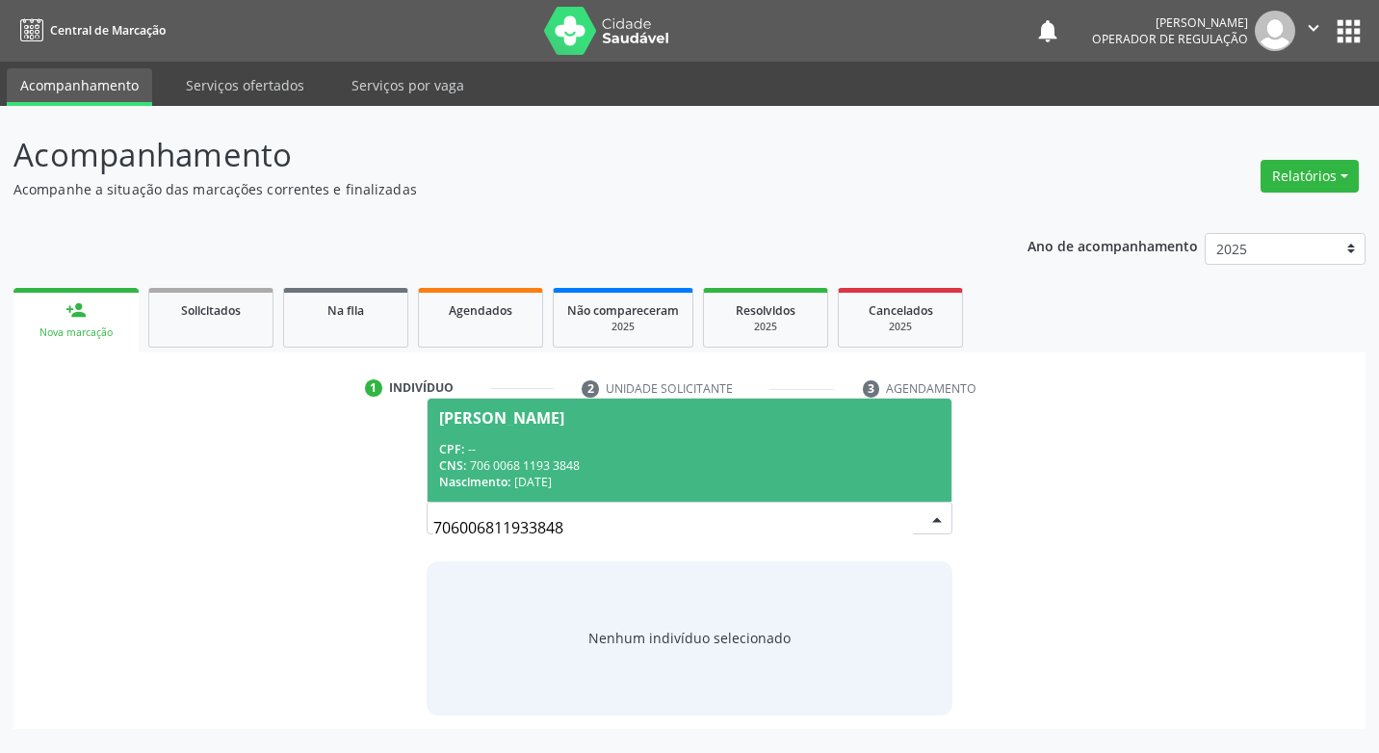
click at [581, 517] on input "706006811933848" at bounding box center [672, 527] width 478 height 39
click at [576, 450] on div "CPF: --" at bounding box center [689, 449] width 500 height 16
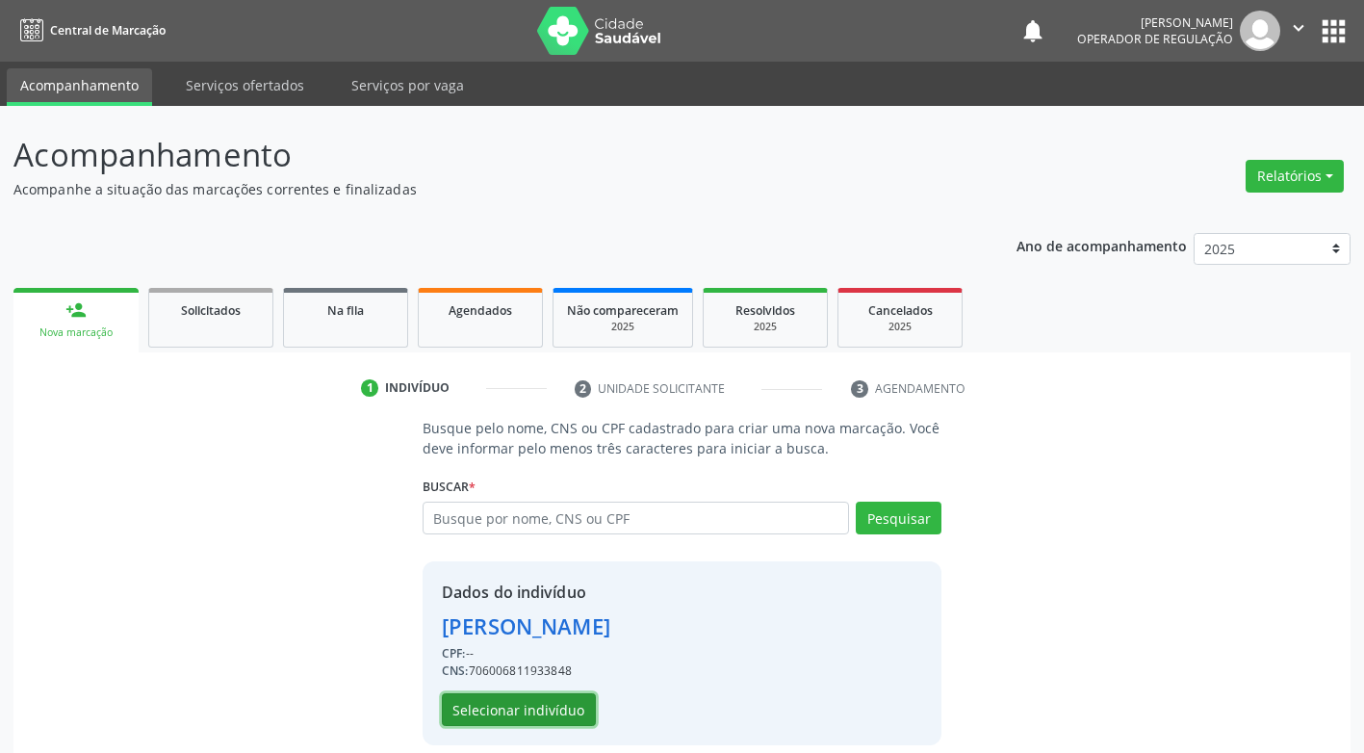
click at [529, 714] on button "Selecionar indivíduo" at bounding box center [519, 709] width 154 height 33
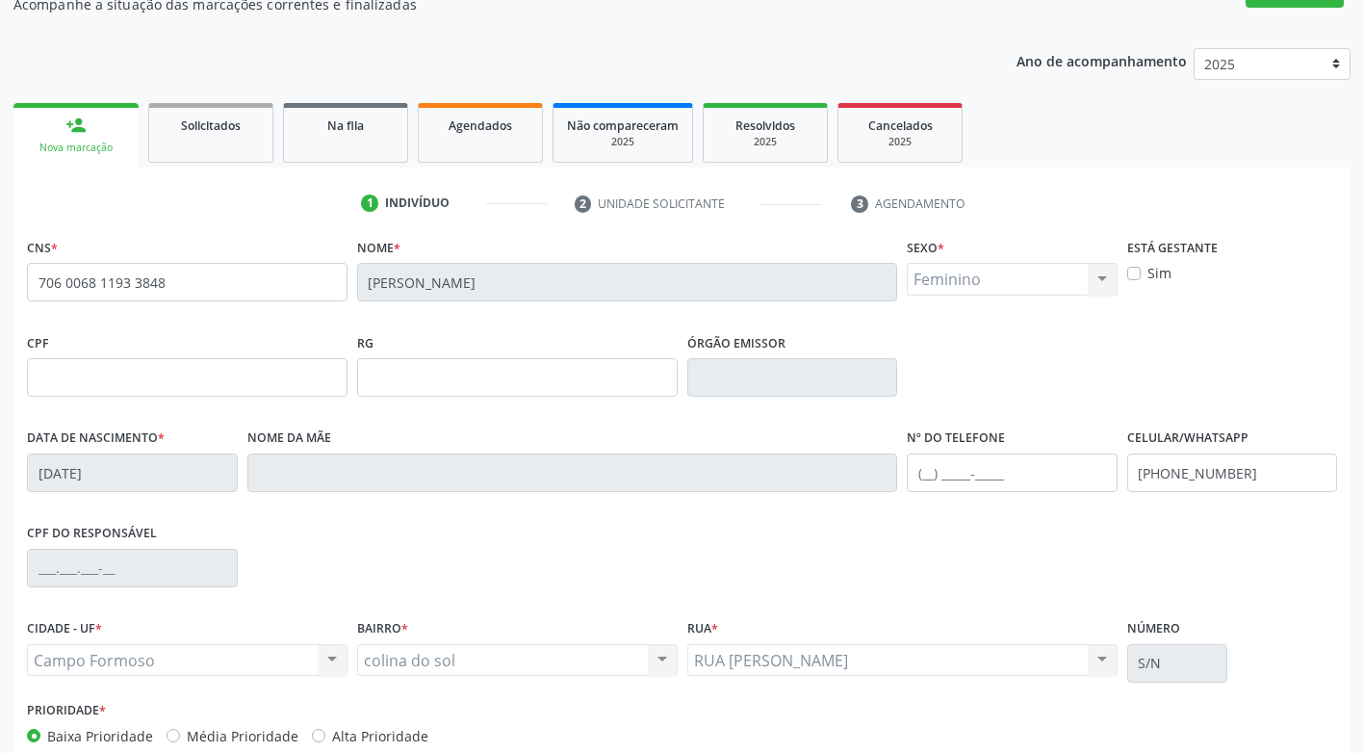
scroll to position [193, 0]
